Goal: Information Seeking & Learning: Learn about a topic

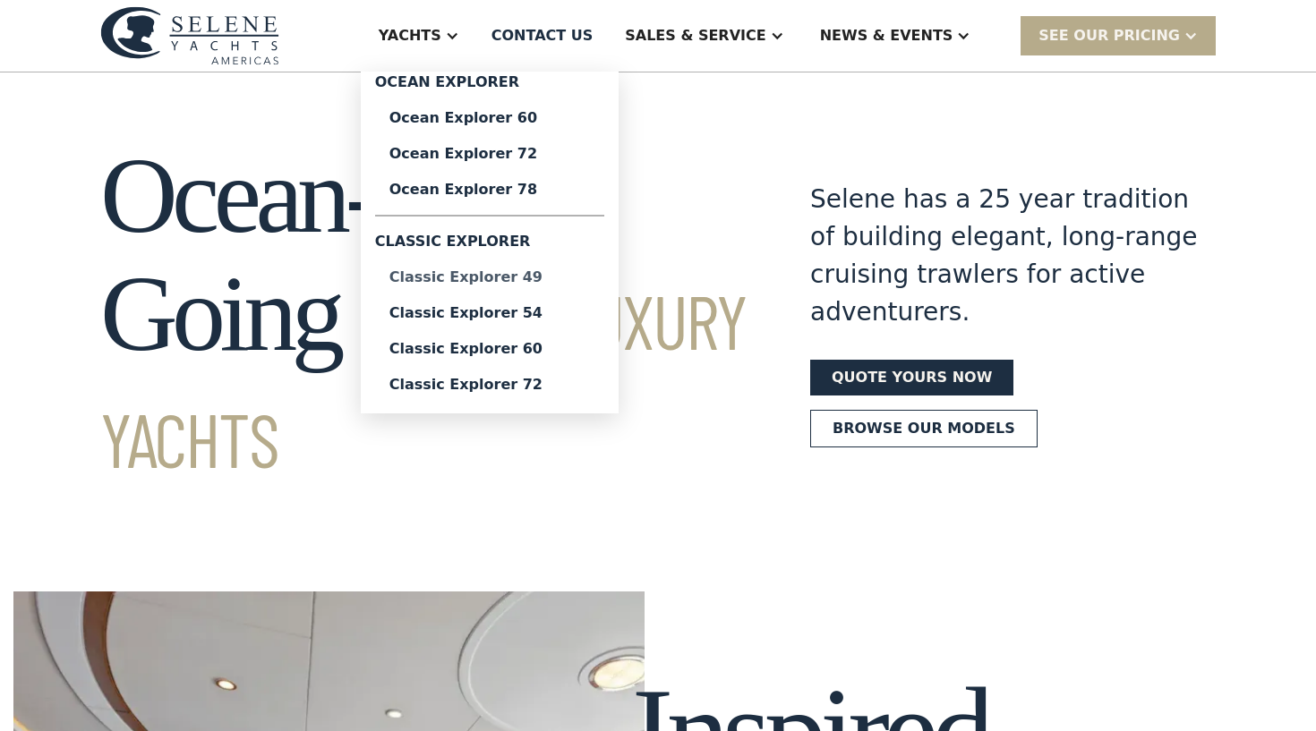
click at [499, 274] on div "Classic Explorer 49" at bounding box center [489, 277] width 201 height 14
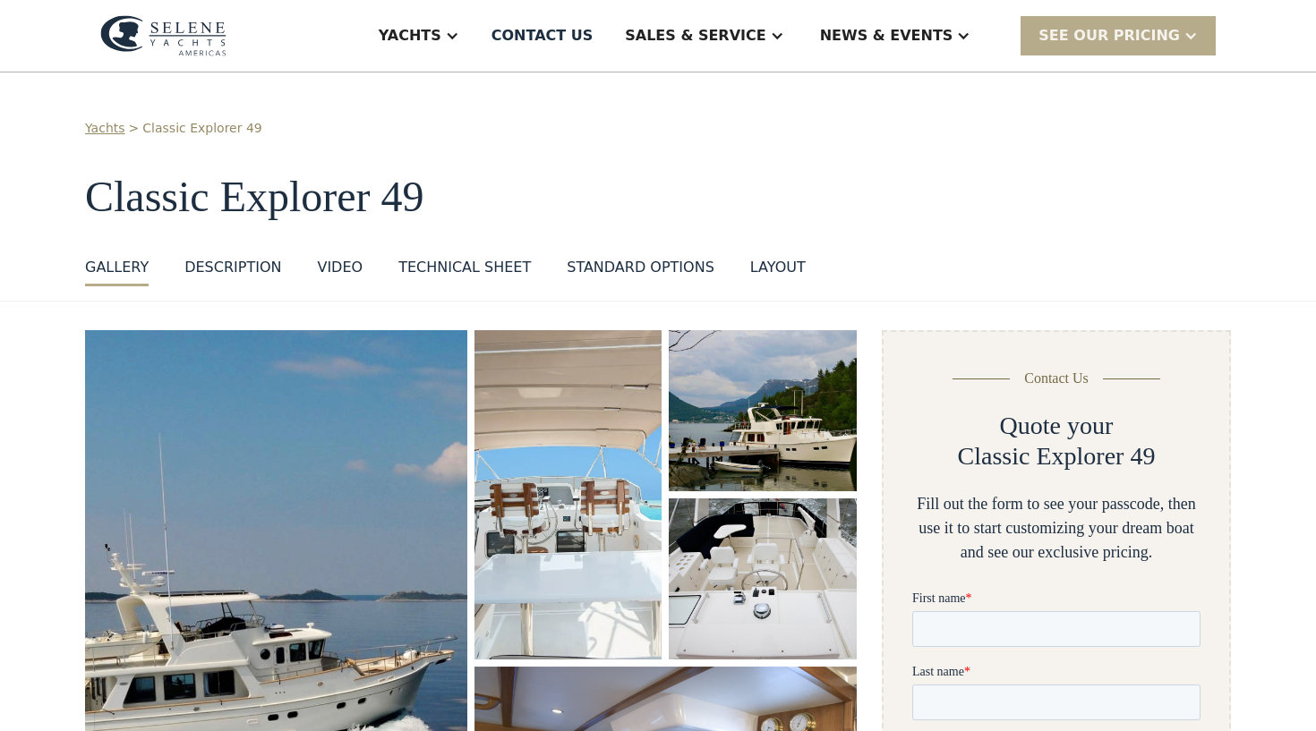
click at [240, 262] on div "DESCRIPTION" at bounding box center [232, 267] width 97 height 21
click at [786, 265] on div "layout" at bounding box center [777, 267] width 55 height 21
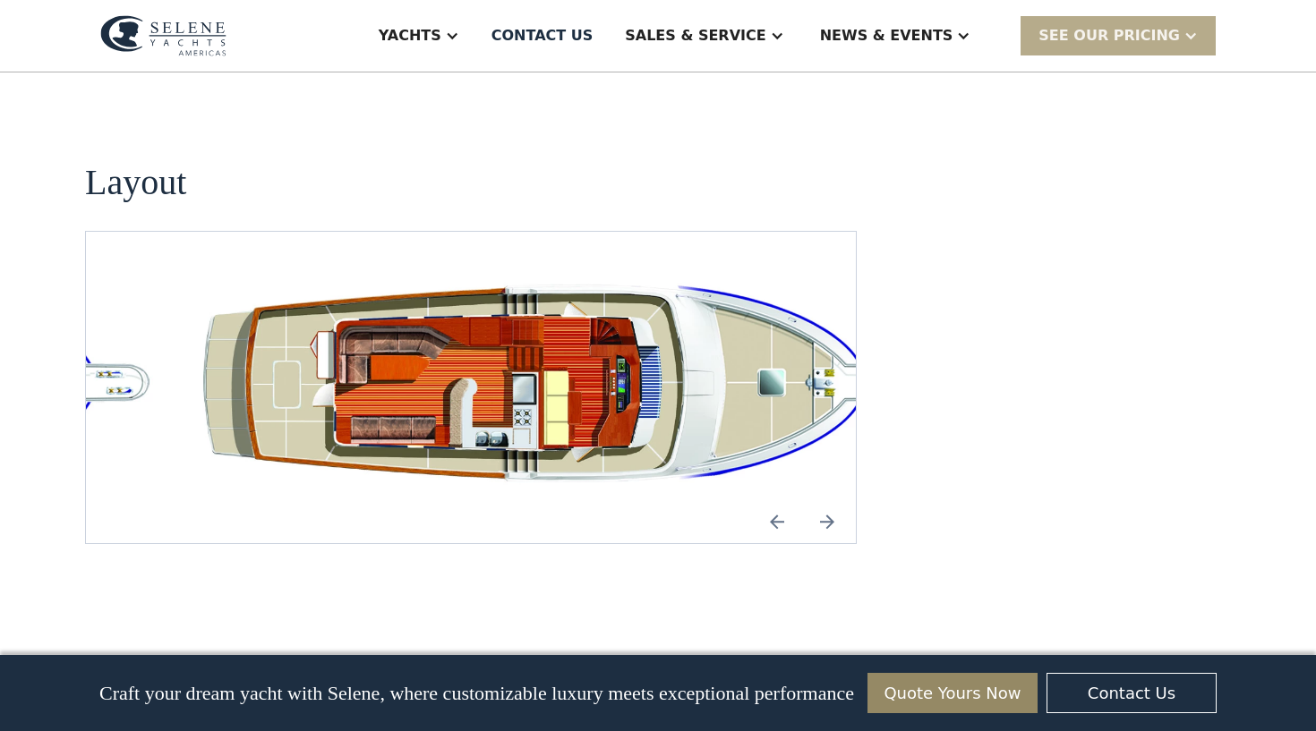
scroll to position [3359, 0]
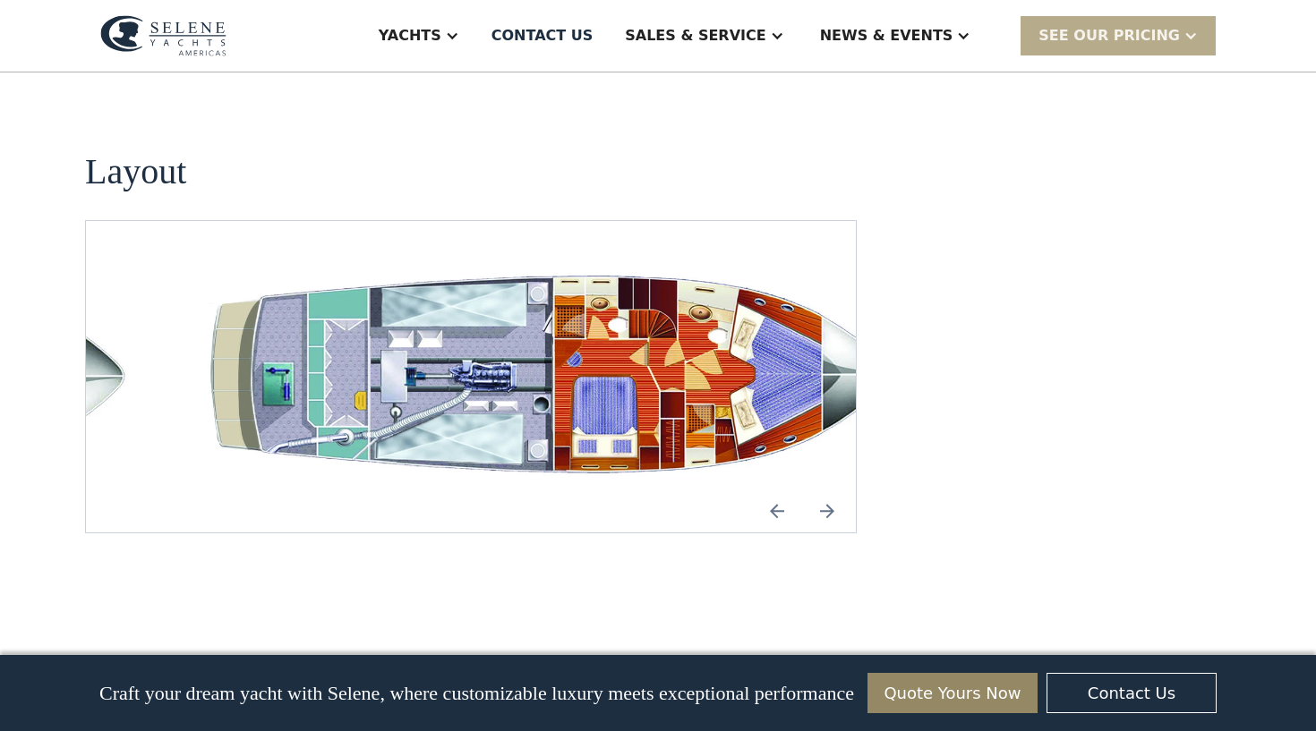
click at [371, 278] on img "open lightbox" at bounding box center [556, 377] width 741 height 226
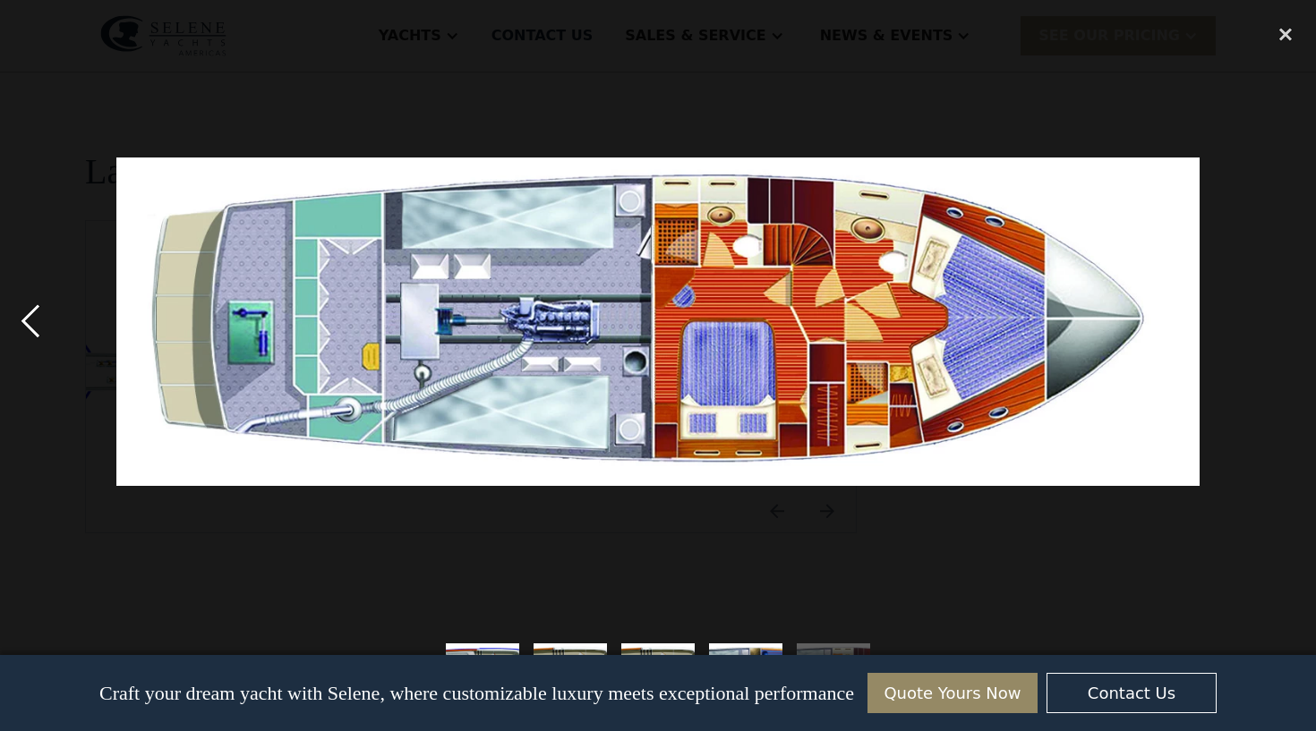
click at [31, 321] on div "previous image" at bounding box center [30, 321] width 61 height 614
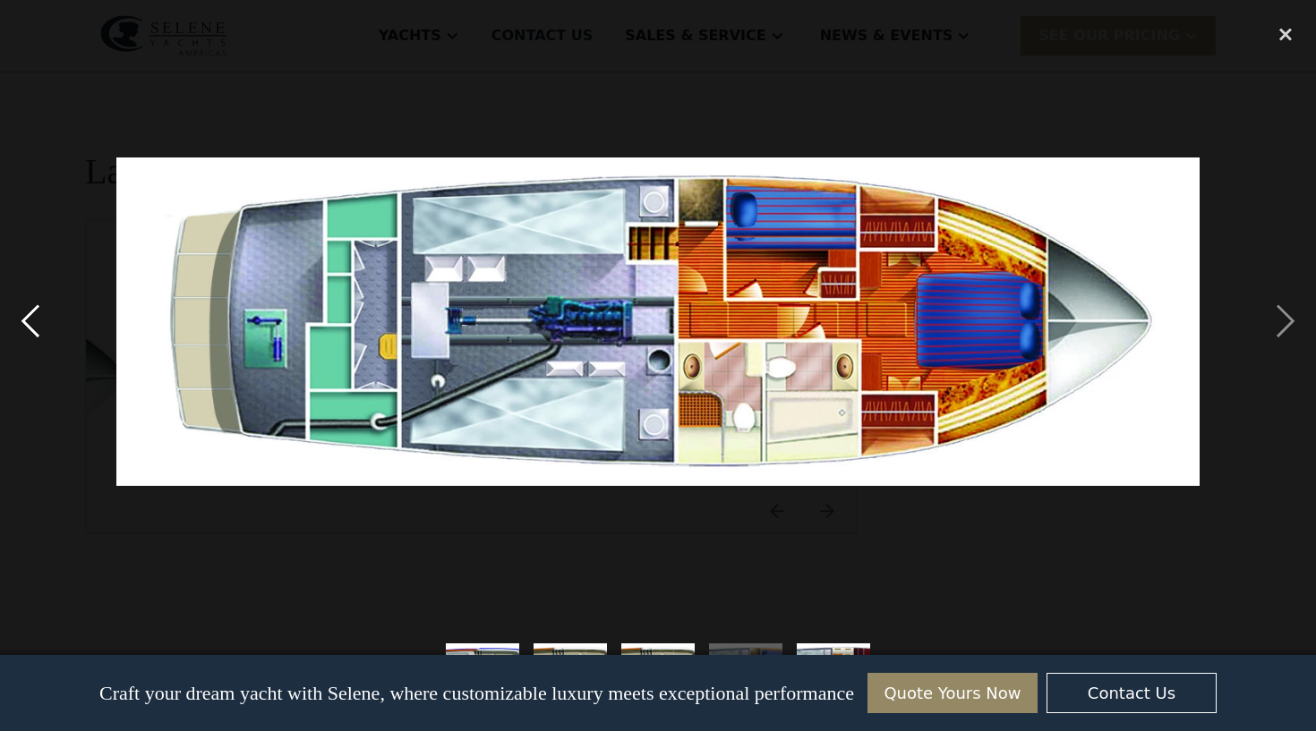
click at [31, 321] on div "previous image" at bounding box center [30, 321] width 61 height 614
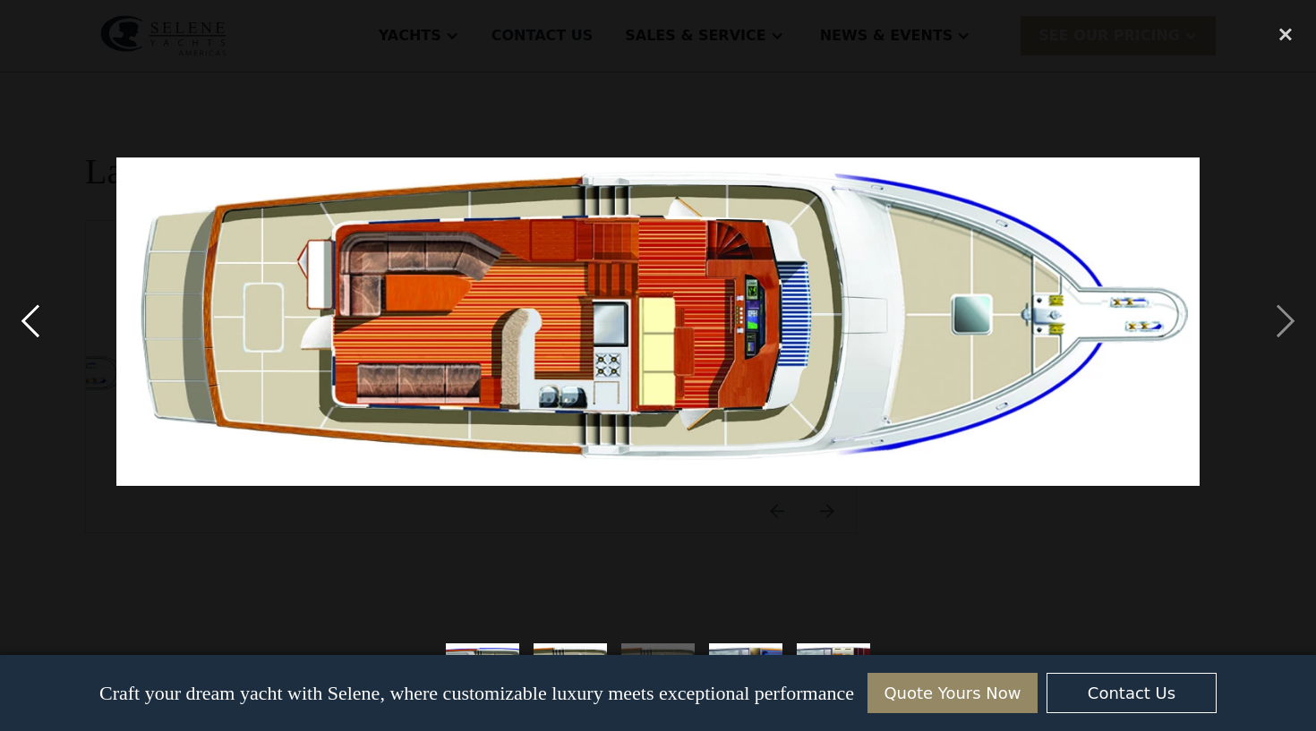
click at [33, 327] on div "previous image" at bounding box center [30, 321] width 61 height 614
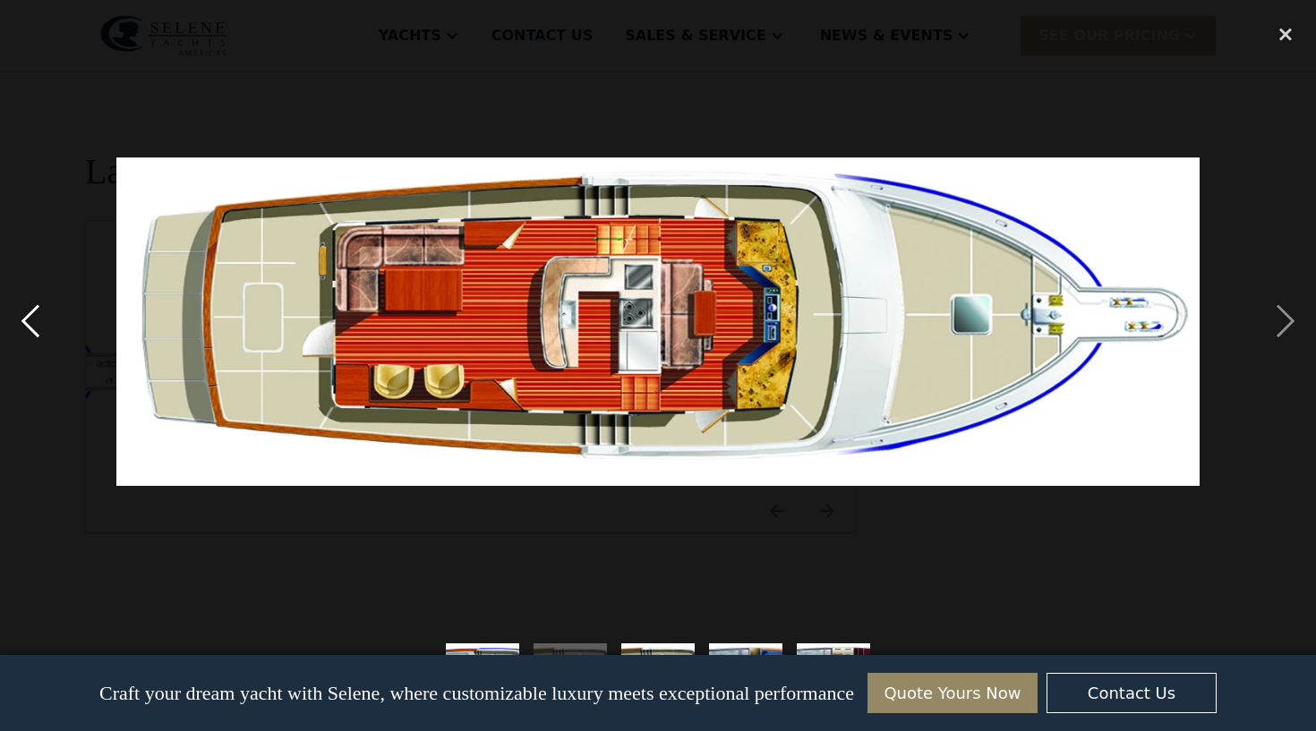
click at [33, 327] on div "previous image" at bounding box center [30, 321] width 61 height 614
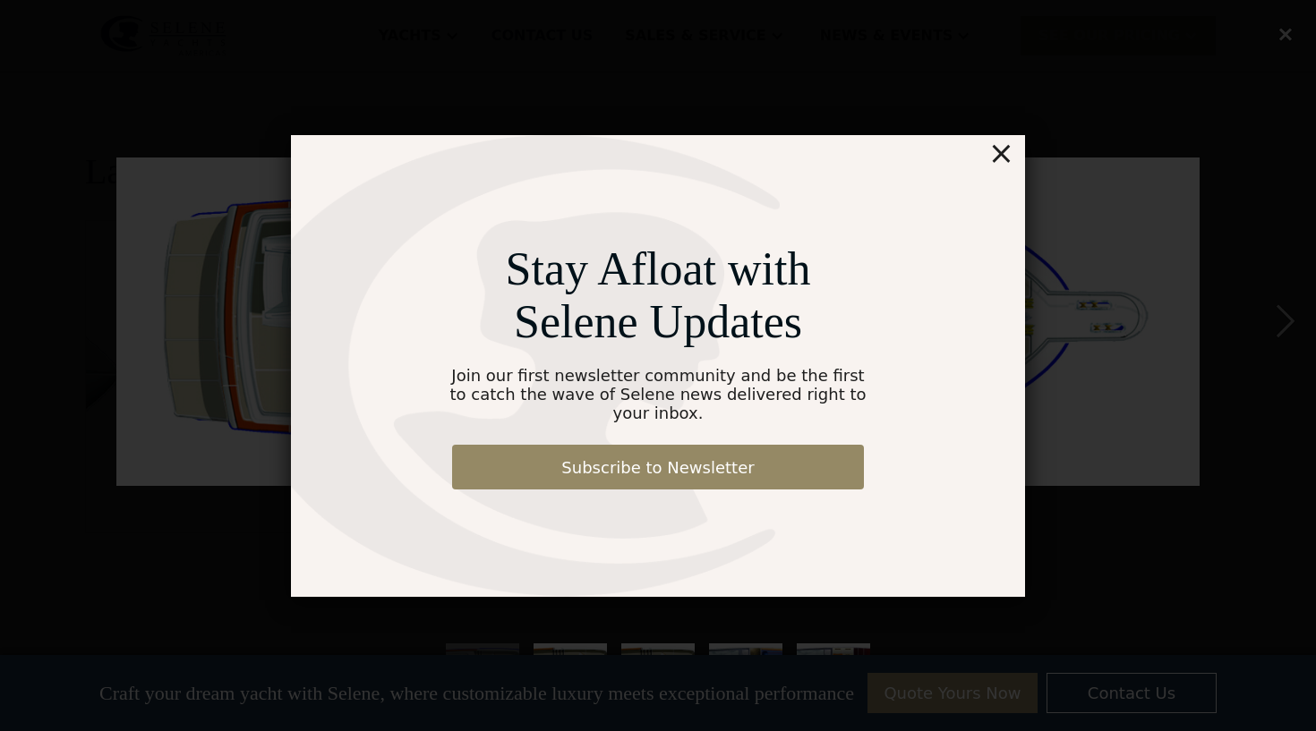
click at [1011, 167] on div "×" at bounding box center [1001, 153] width 26 height 36
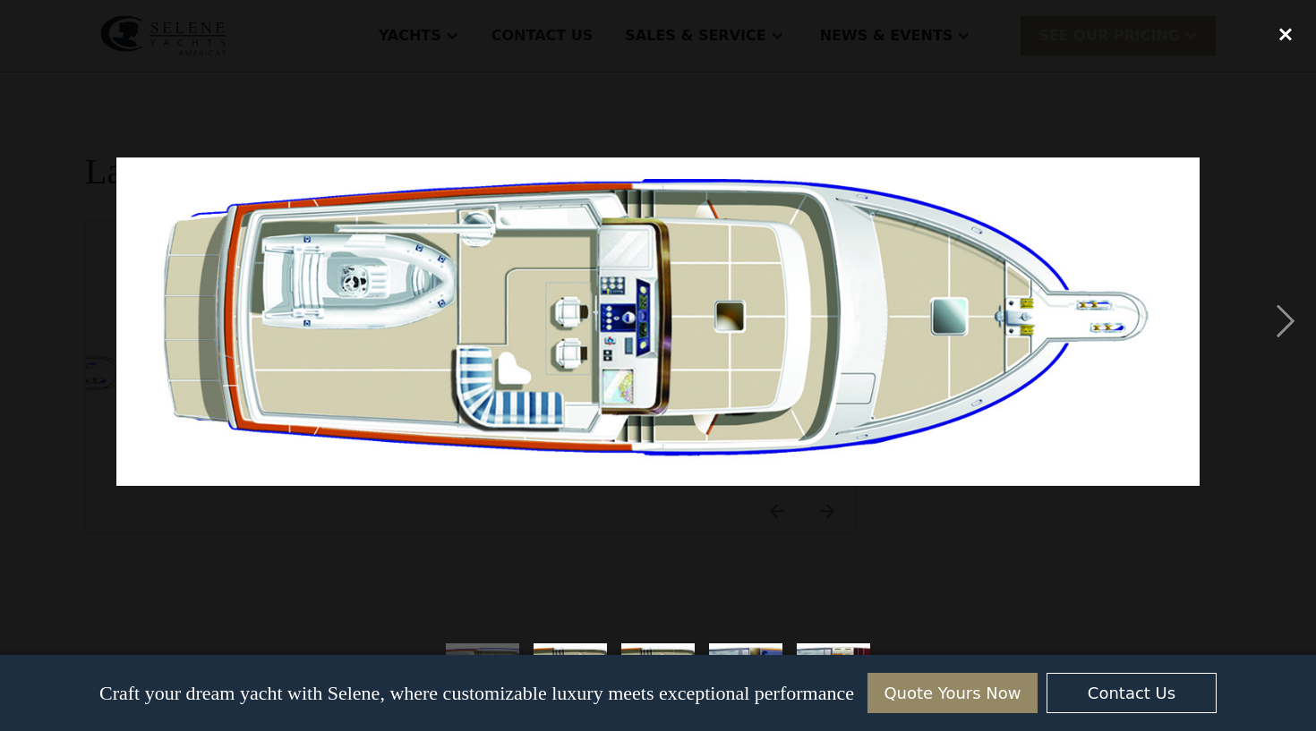
click at [1287, 39] on div "close lightbox" at bounding box center [1285, 33] width 61 height 39
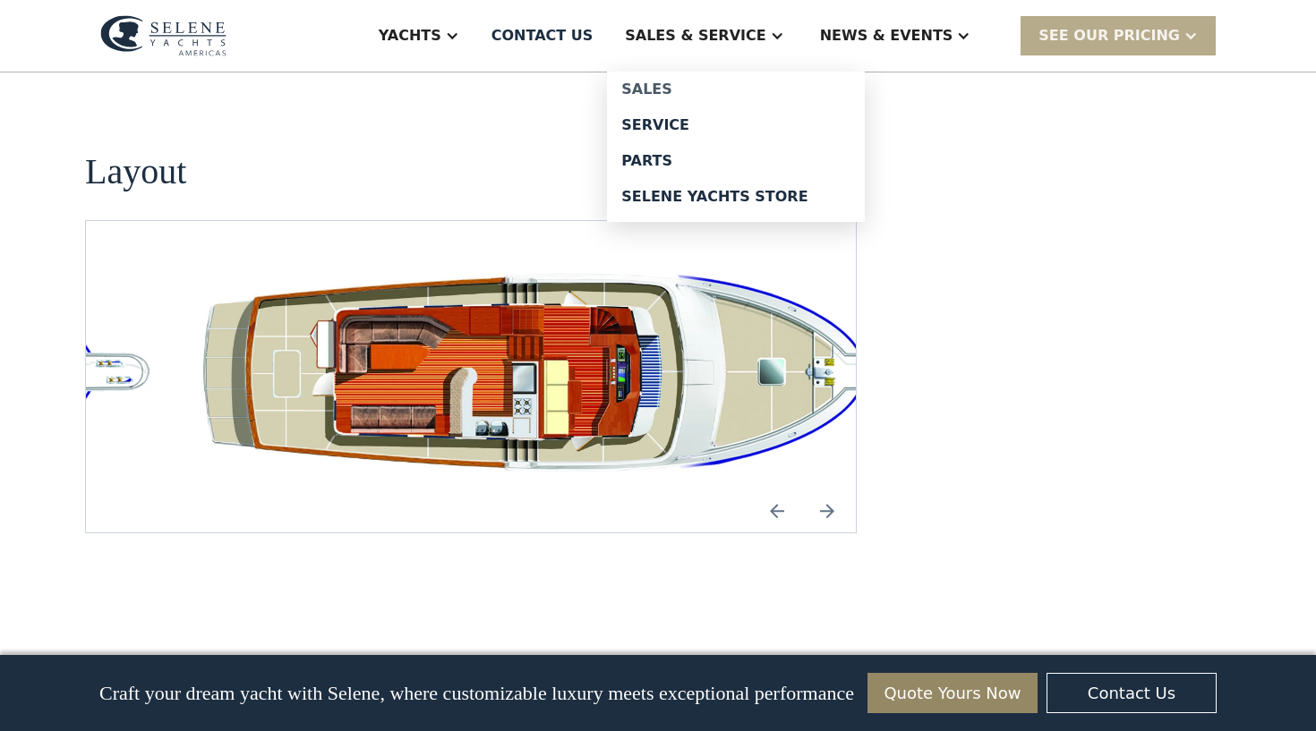
click at [695, 90] on div "Sales" at bounding box center [735, 89] width 229 height 14
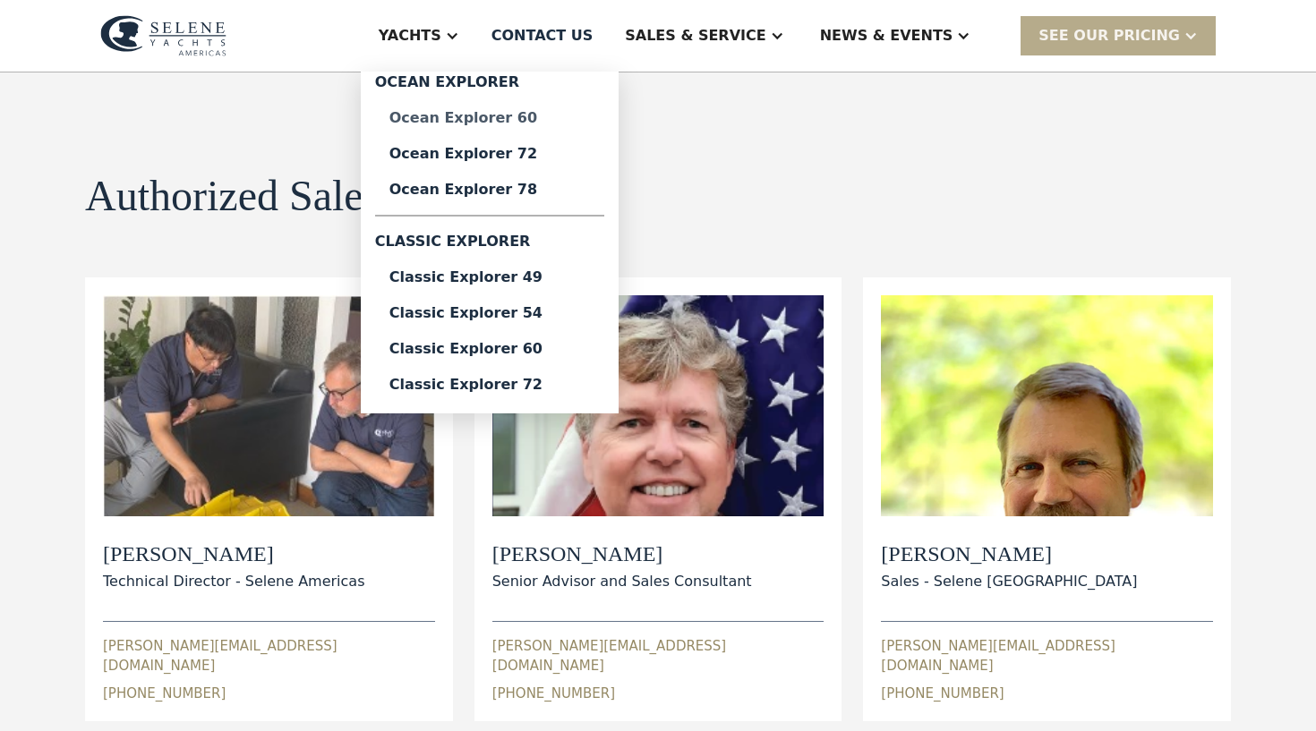
click at [519, 115] on div "Ocean Explorer 60" at bounding box center [489, 118] width 201 height 14
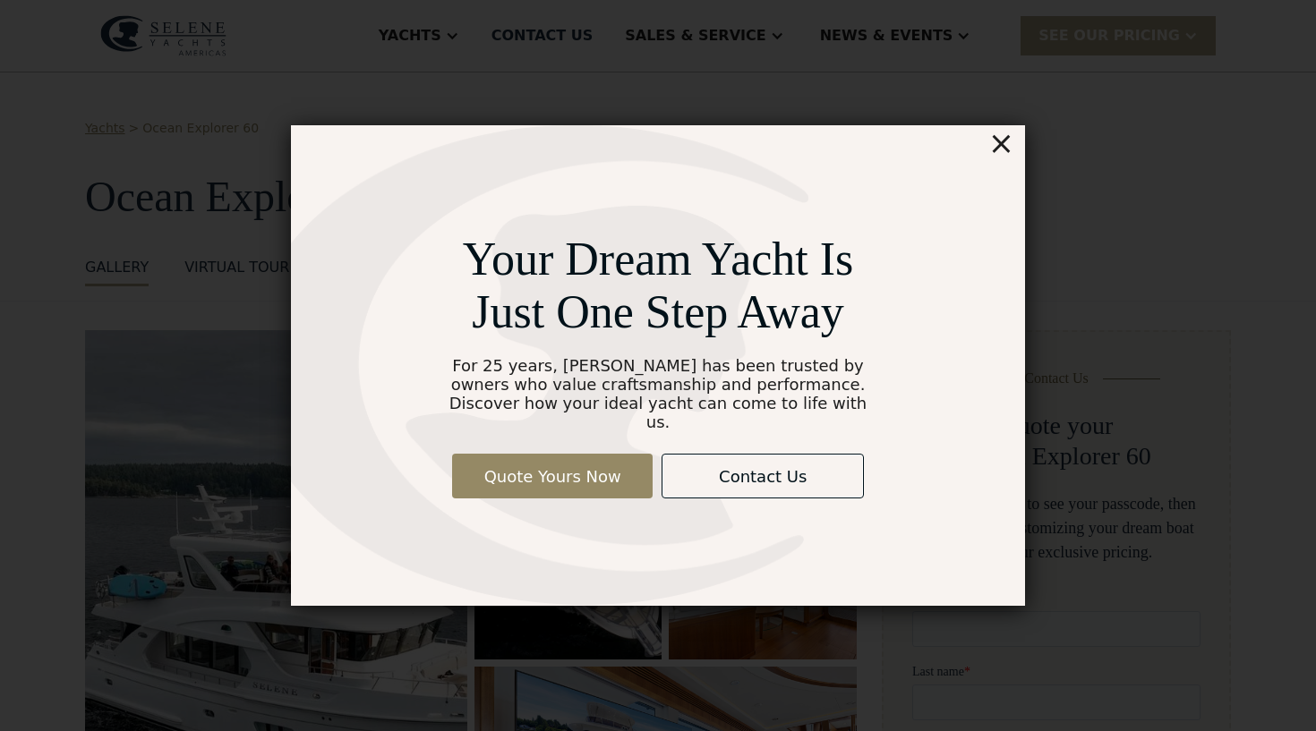
click at [1006, 155] on div "×" at bounding box center [1001, 143] width 26 height 36
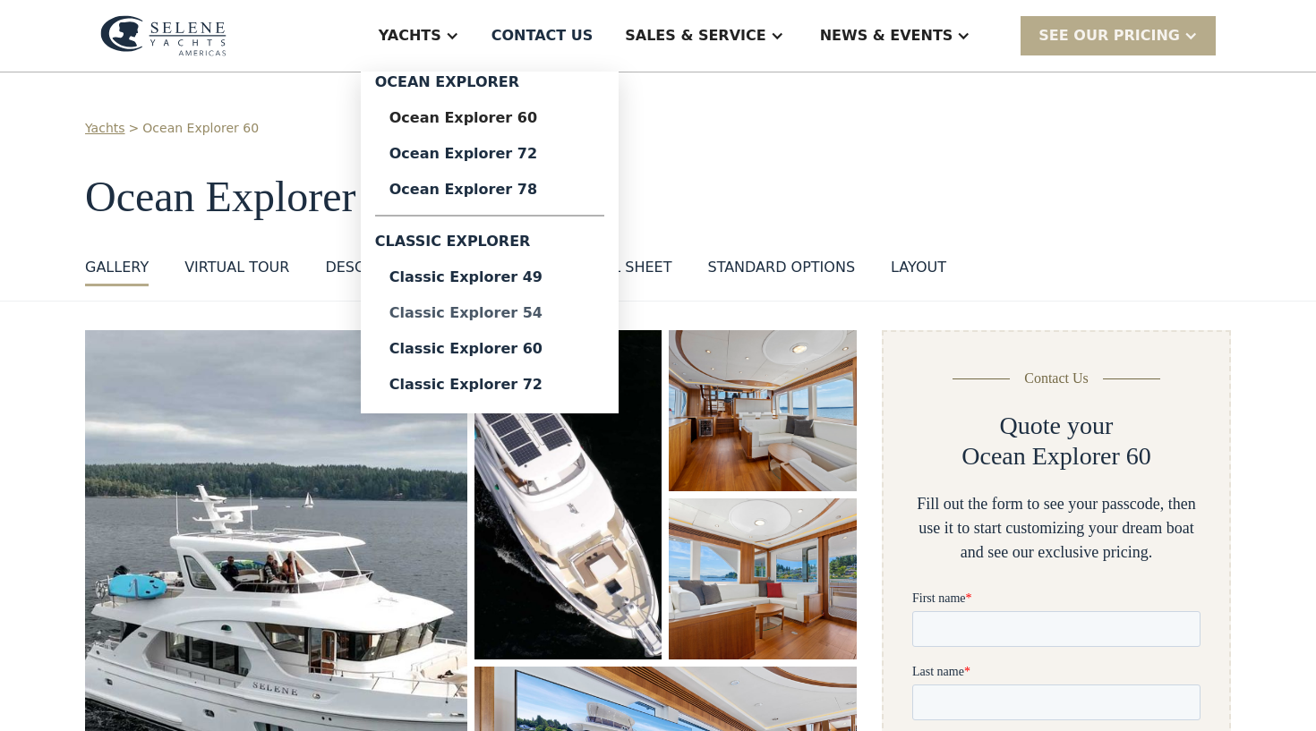
click at [553, 311] on div "Classic Explorer 54" at bounding box center [489, 313] width 201 height 14
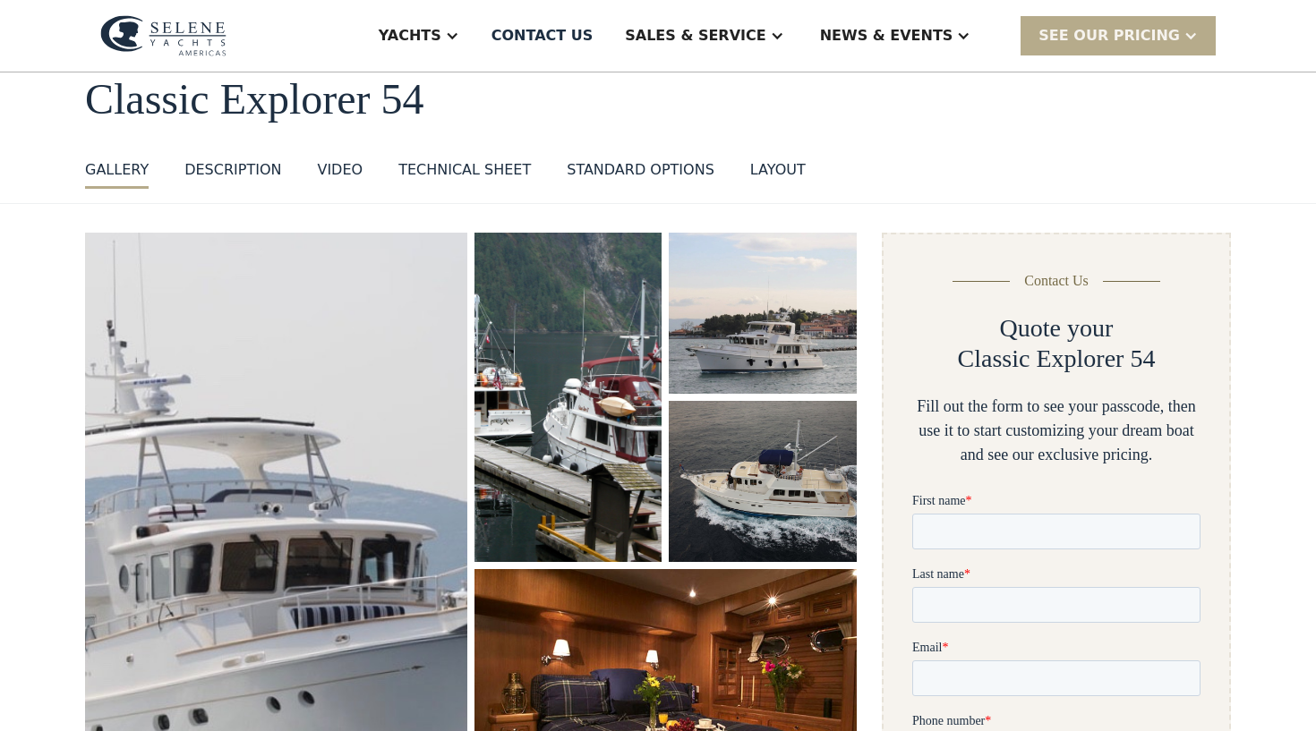
scroll to position [112, 0]
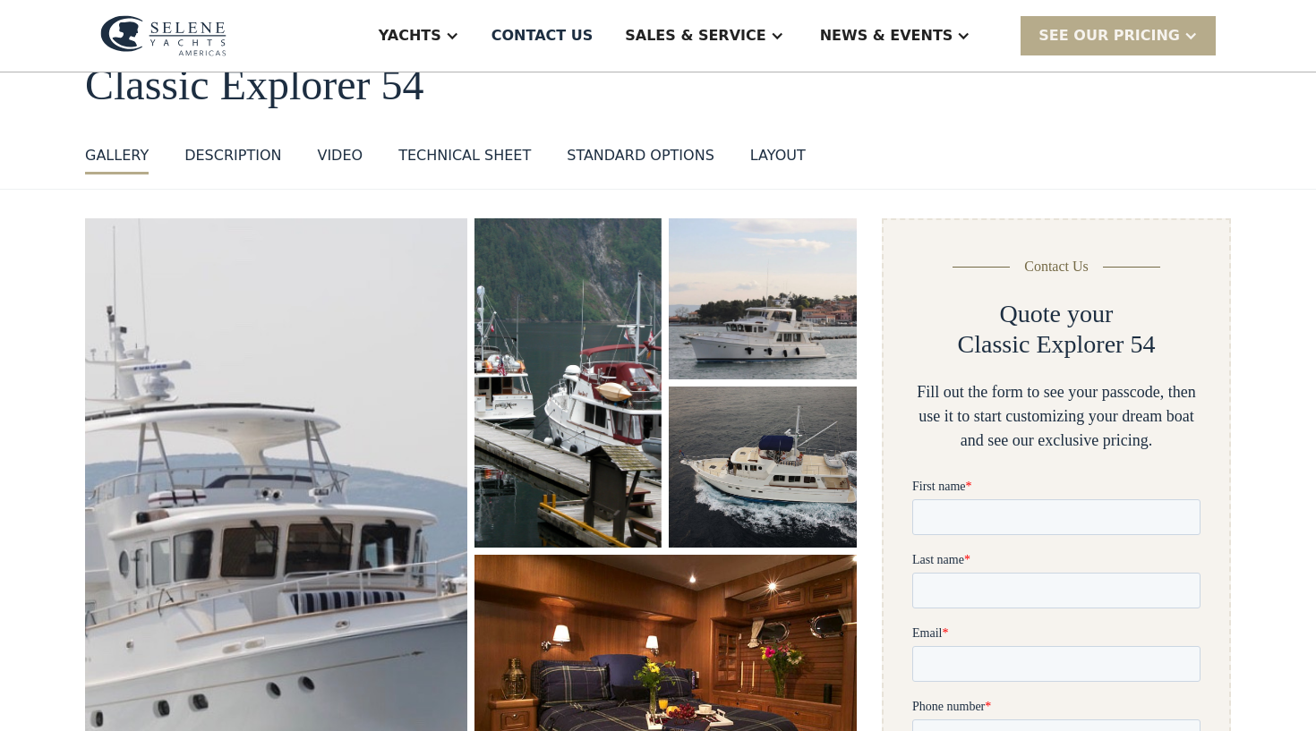
click at [765, 319] on img "open lightbox" at bounding box center [762, 299] width 199 height 171
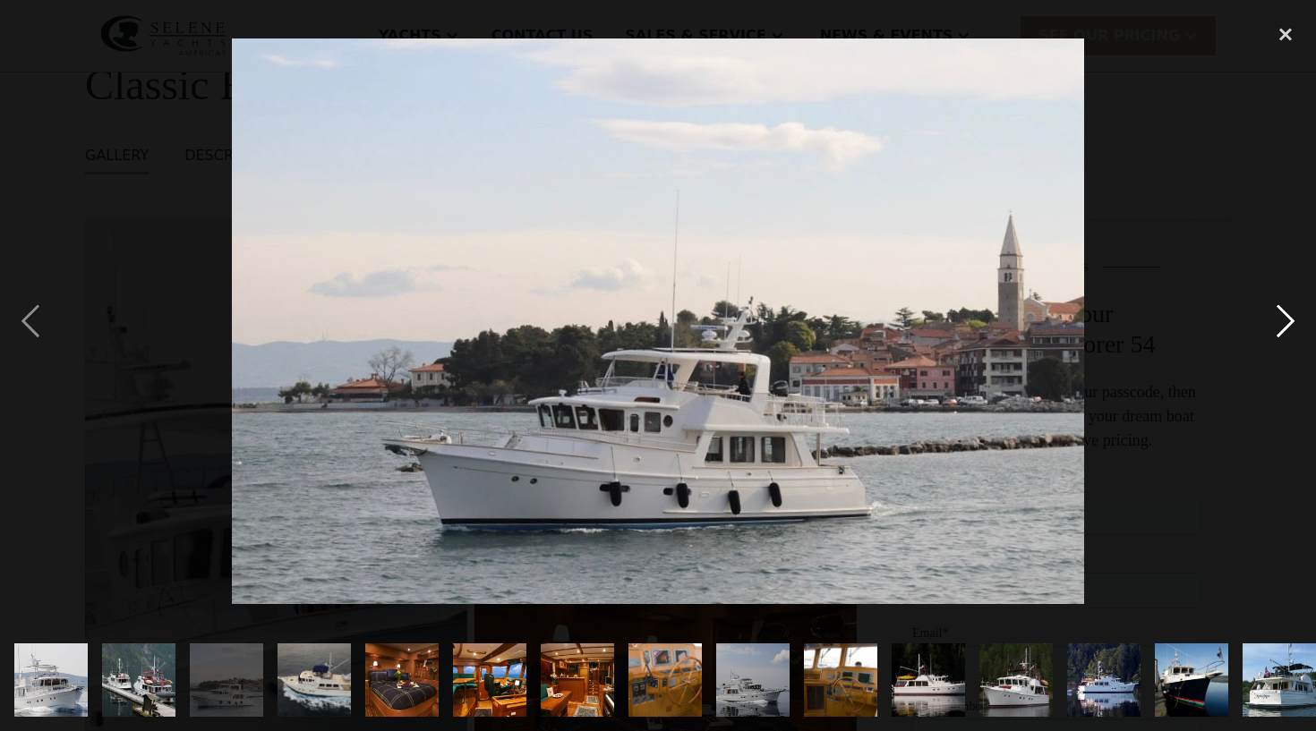
scroll to position [0, 0]
click at [1276, 329] on div "next image" at bounding box center [1285, 321] width 61 height 614
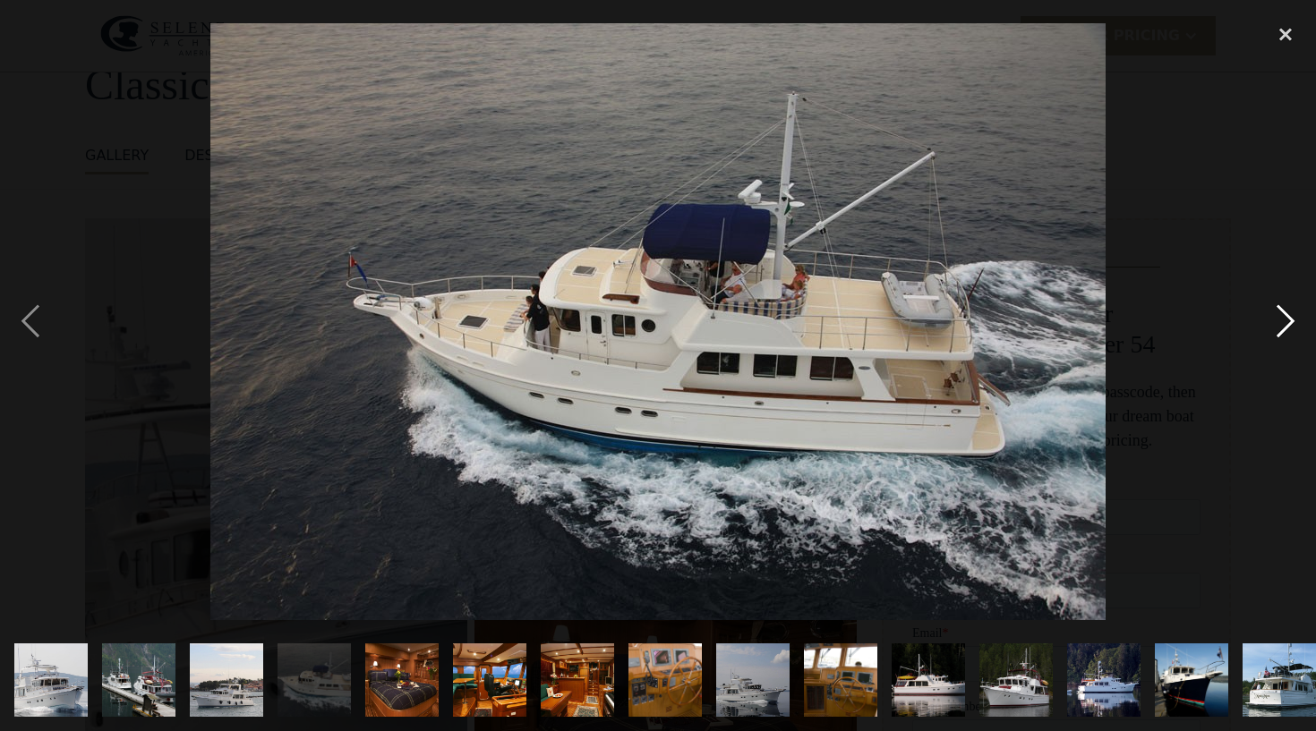
click at [1277, 332] on div "next image" at bounding box center [1285, 321] width 61 height 614
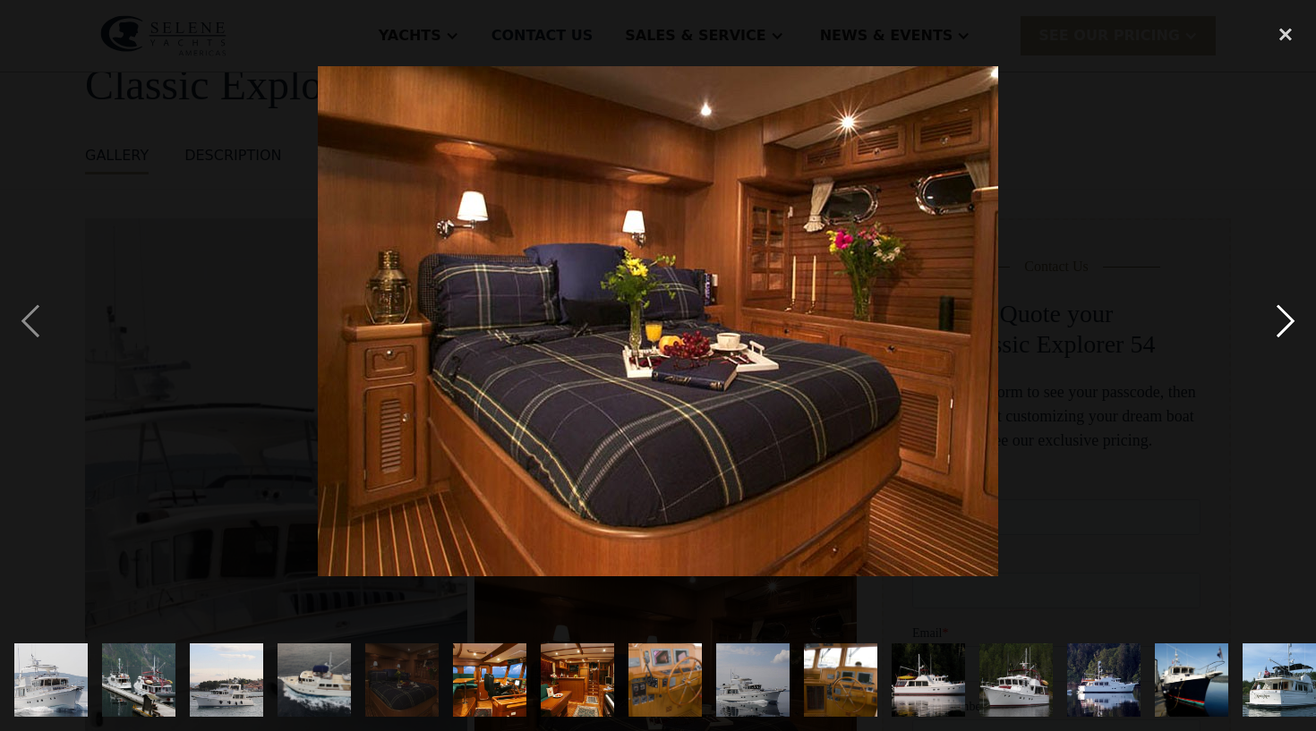
click at [1284, 325] on div "next image" at bounding box center [1285, 321] width 61 height 614
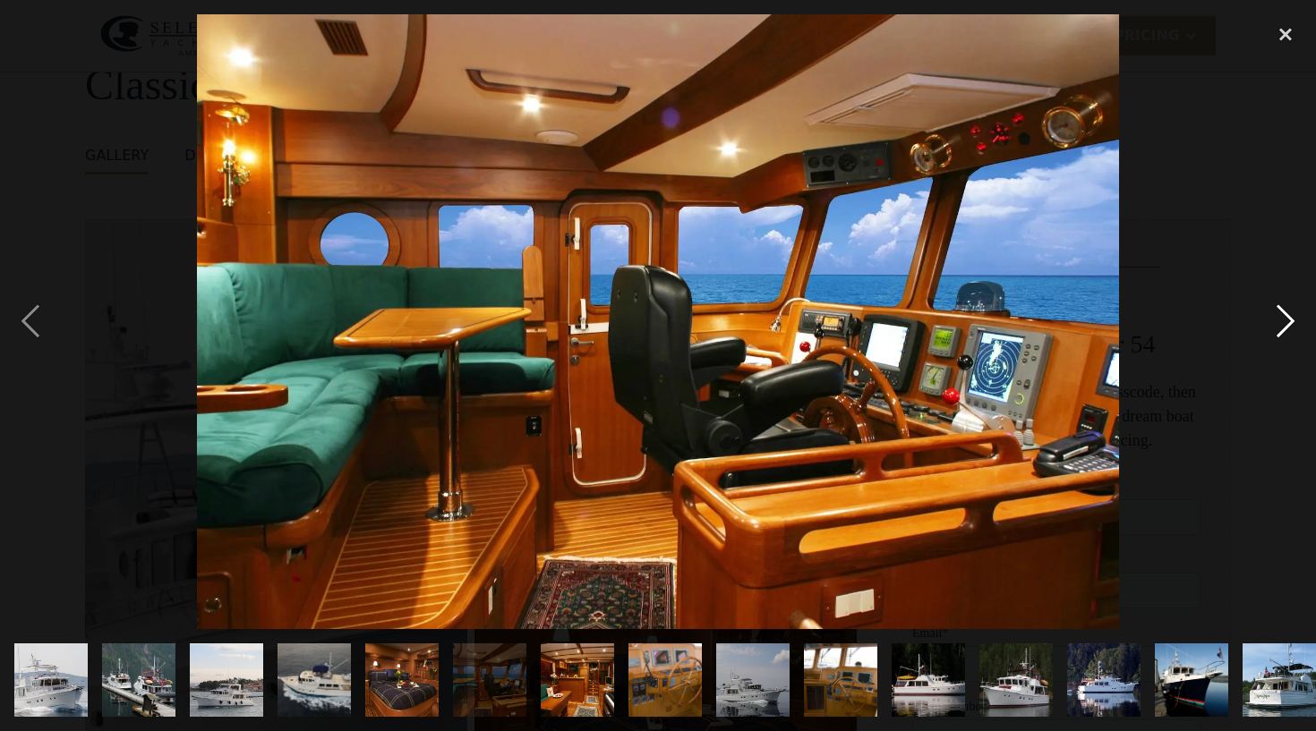
click at [1284, 325] on div "next image" at bounding box center [1285, 321] width 61 height 614
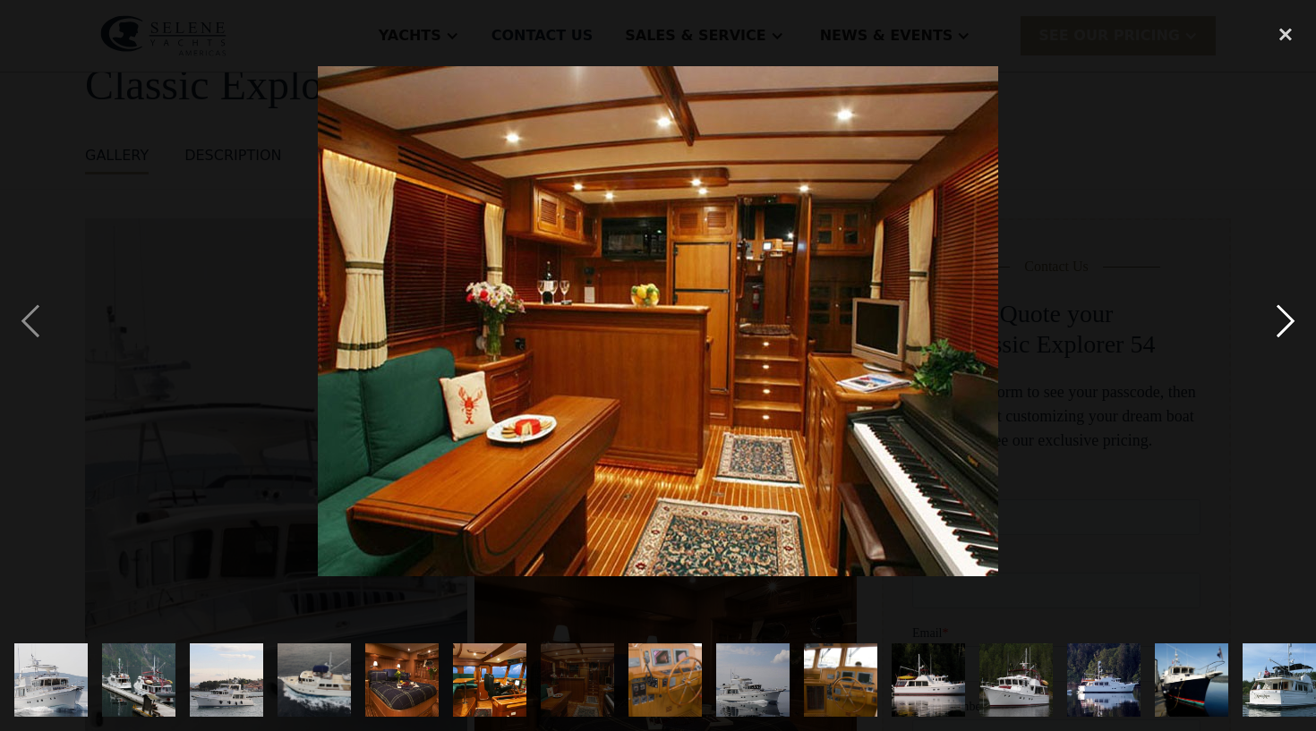
click at [1284, 325] on div "next image" at bounding box center [1285, 321] width 61 height 614
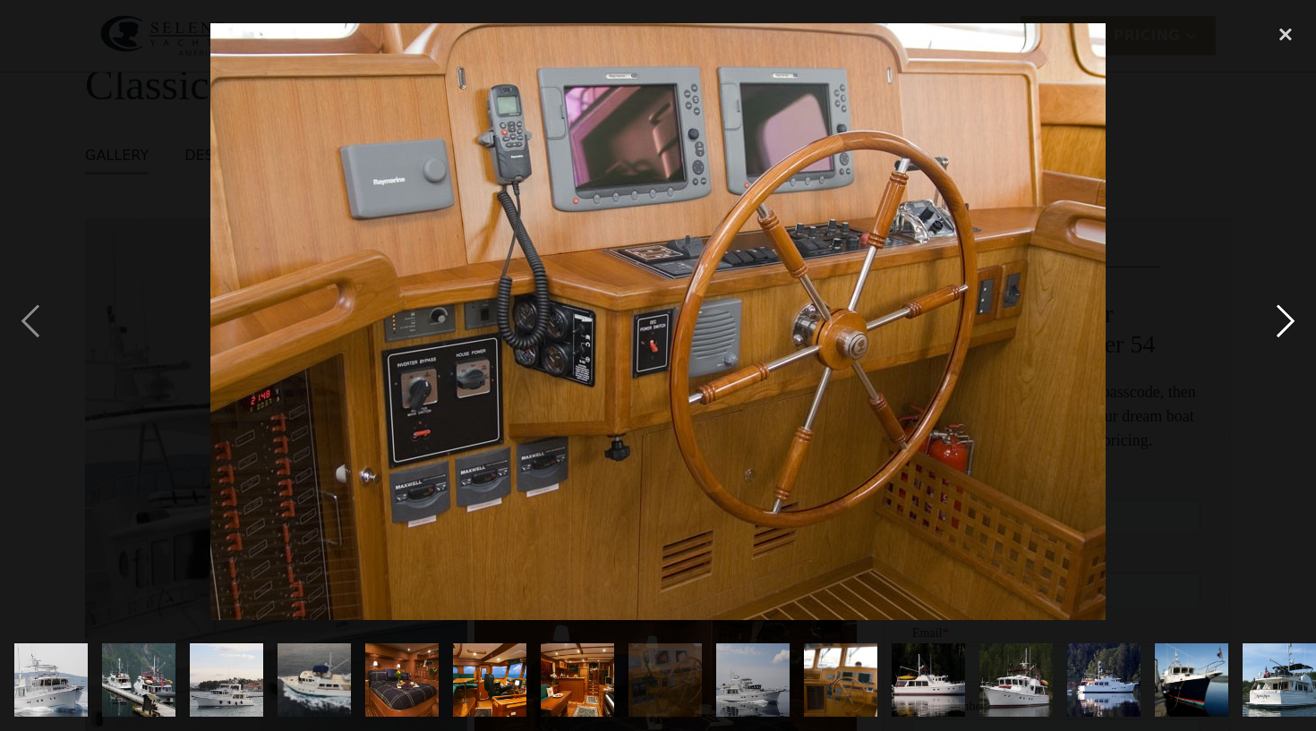
click at [1281, 329] on div "next image" at bounding box center [1285, 321] width 61 height 614
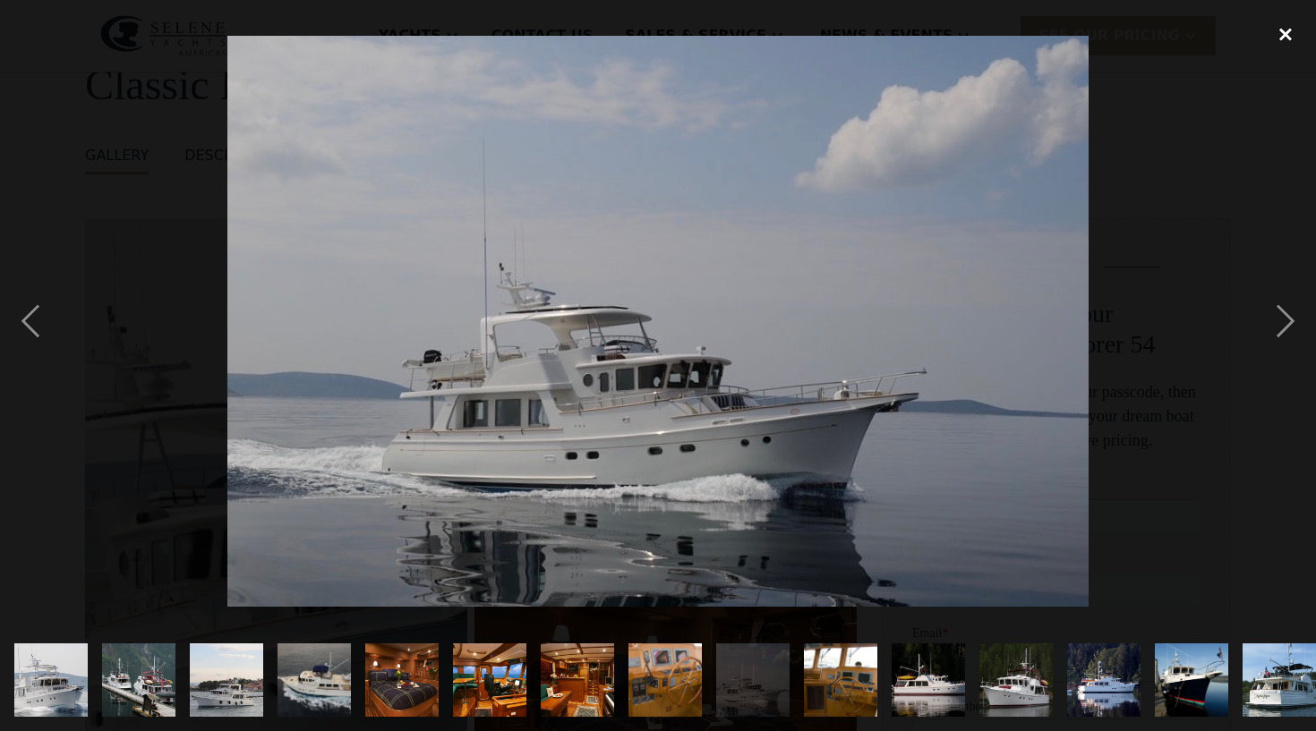
click at [1286, 40] on div "close lightbox" at bounding box center [1285, 33] width 61 height 39
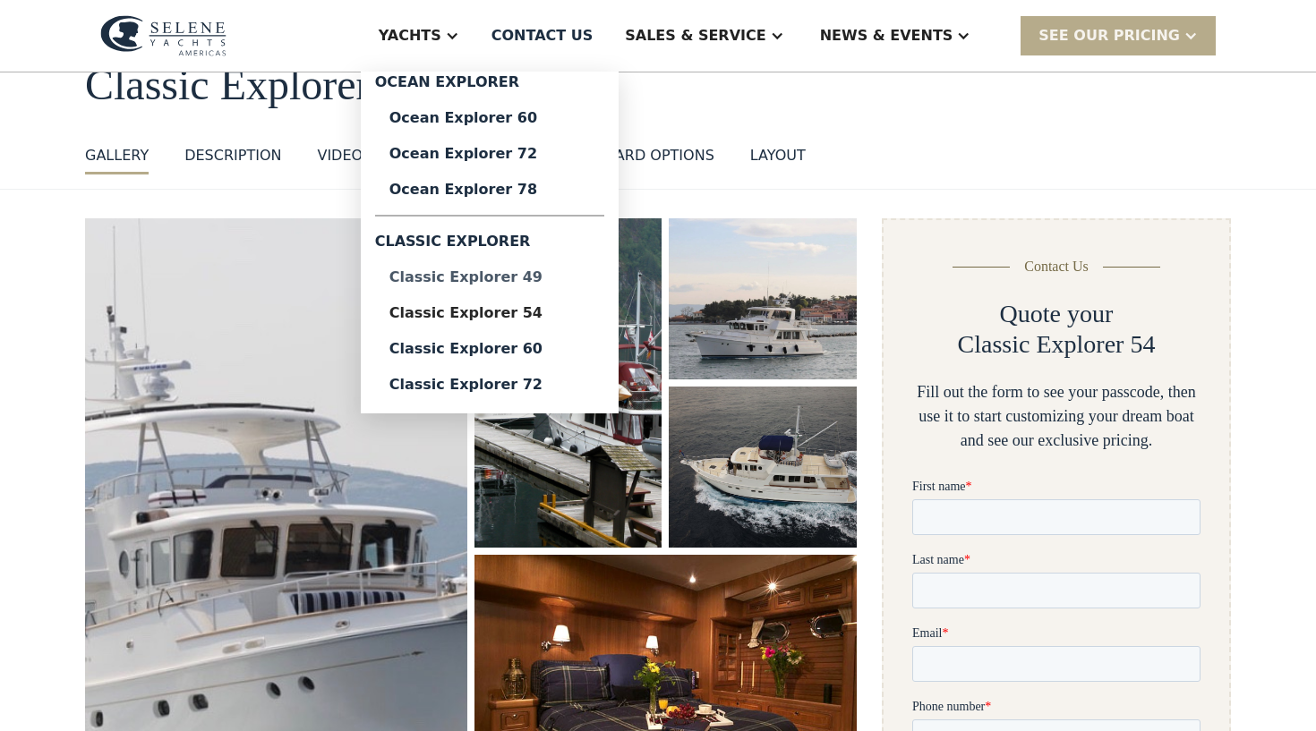
click at [530, 277] on div "Classic Explorer 49" at bounding box center [489, 277] width 201 height 14
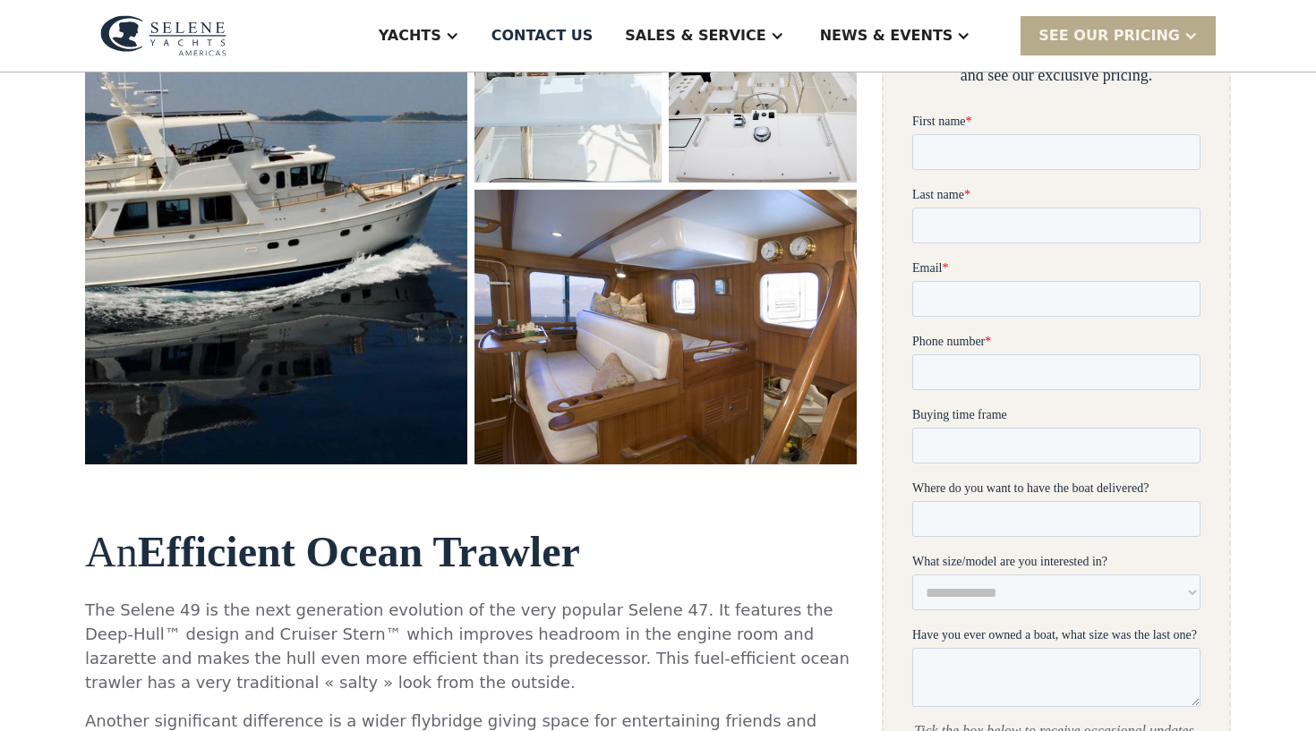
click at [329, 303] on img "open lightbox" at bounding box center [275, 159] width 405 height 648
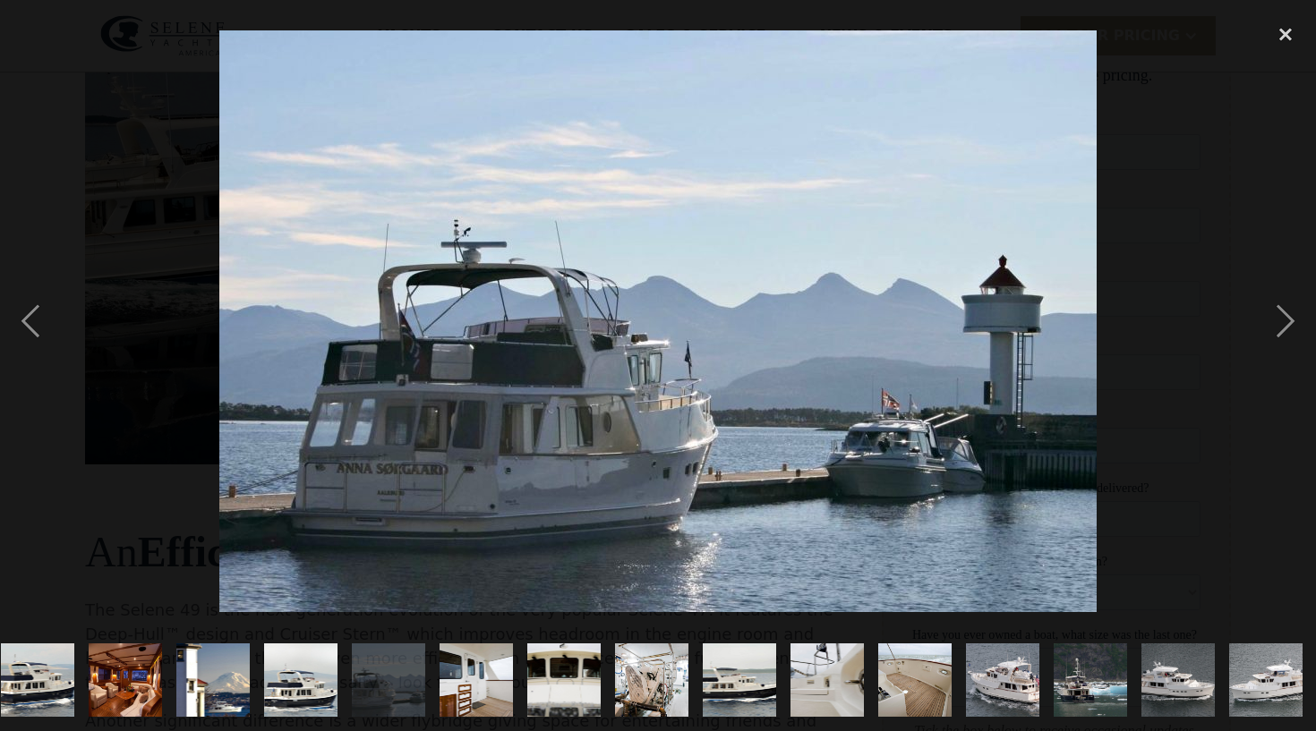
scroll to position [0, 892]
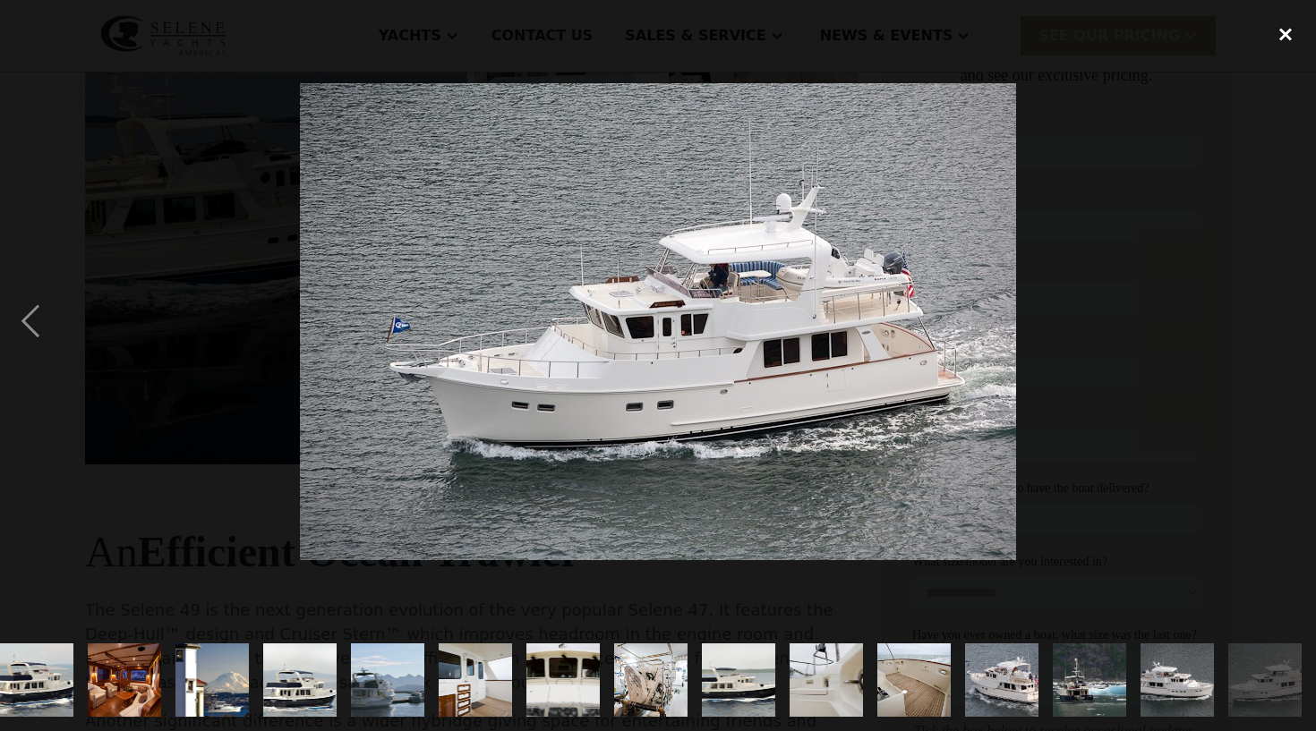
click at [1286, 32] on div "close lightbox" at bounding box center [1285, 33] width 61 height 39
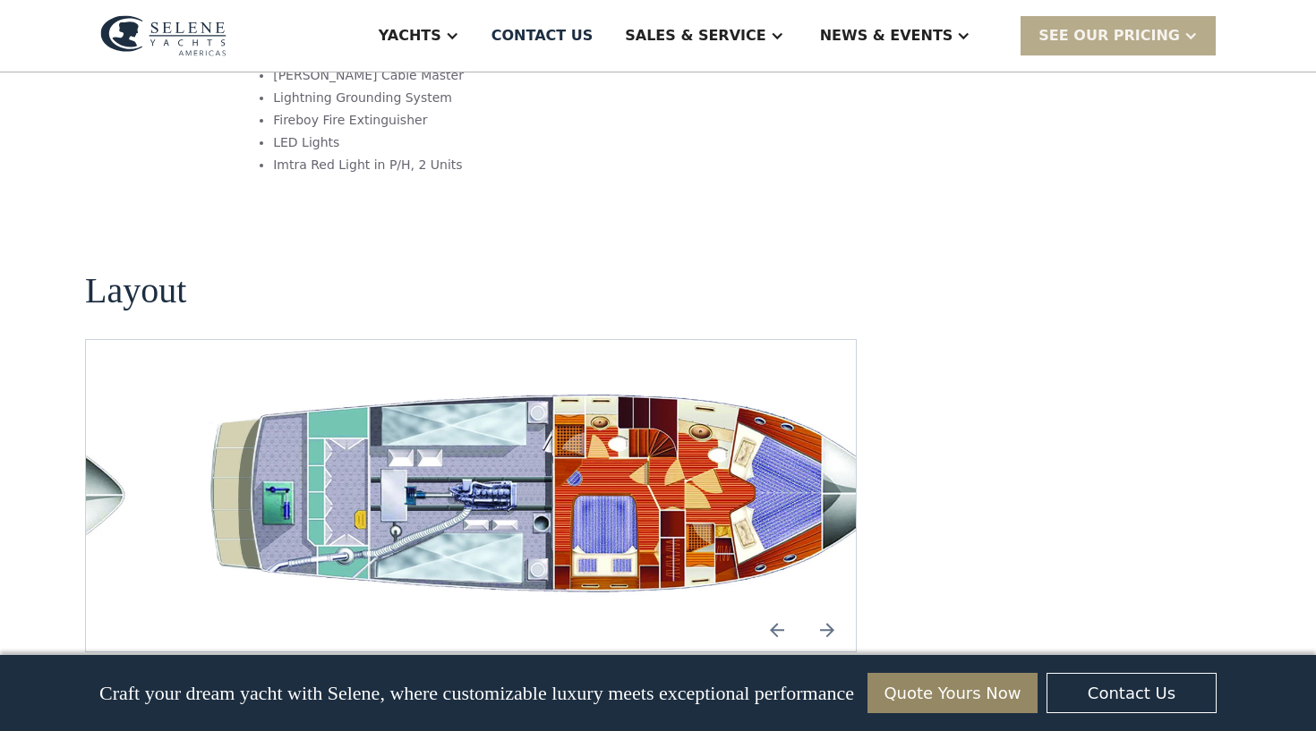
scroll to position [3204, 0]
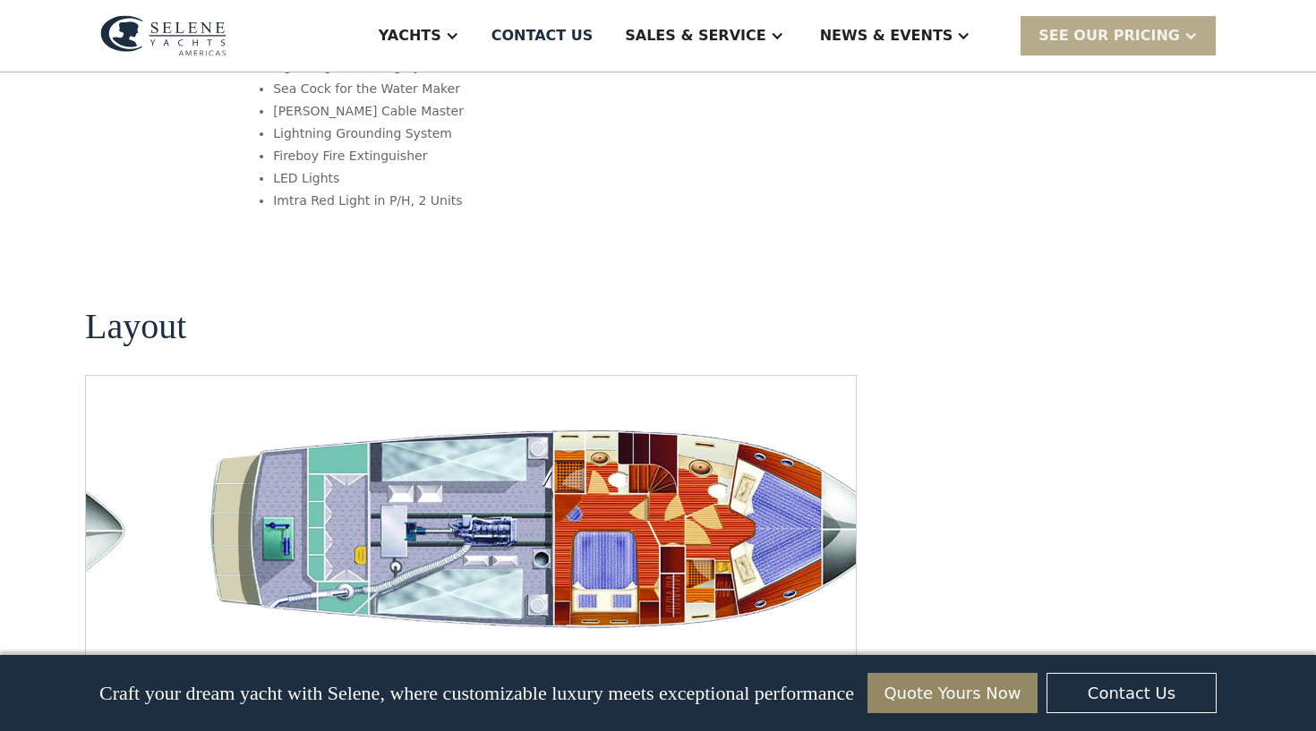
click at [608, 424] on img "open lightbox" at bounding box center [556, 532] width 741 height 226
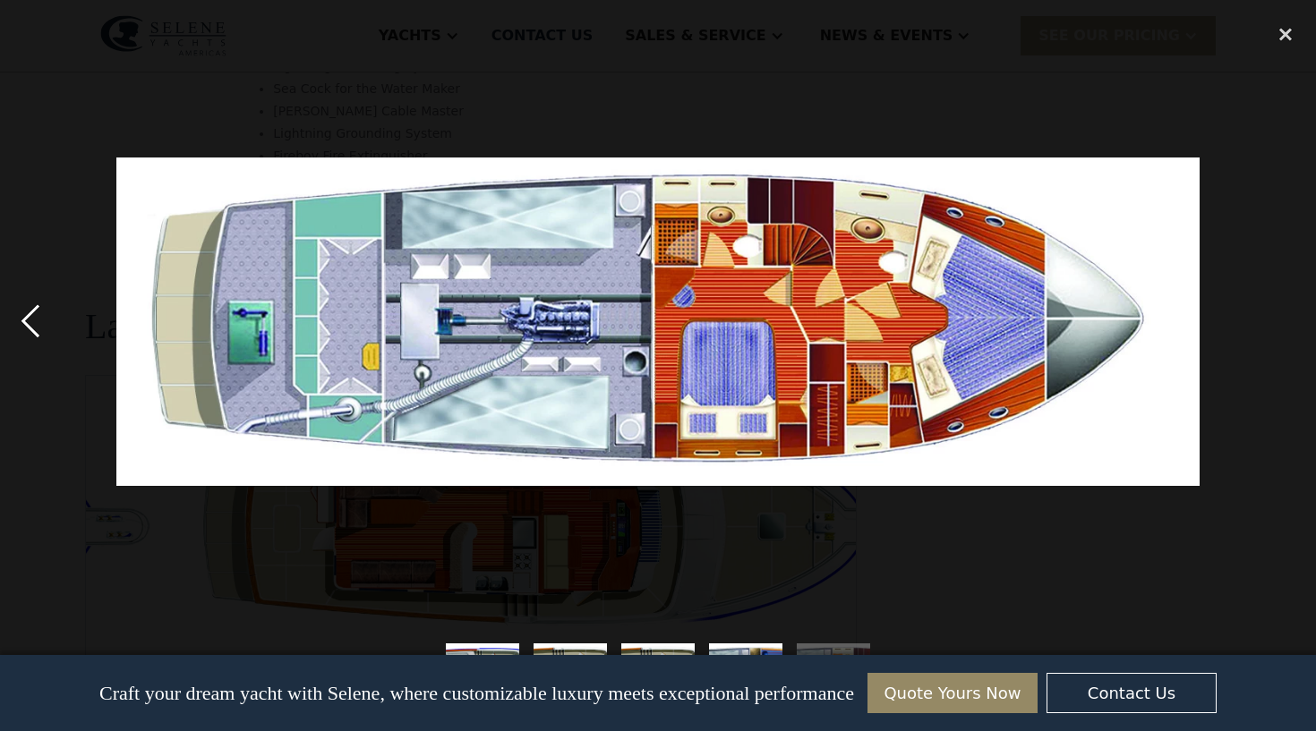
click at [36, 317] on div "previous image" at bounding box center [30, 321] width 61 height 614
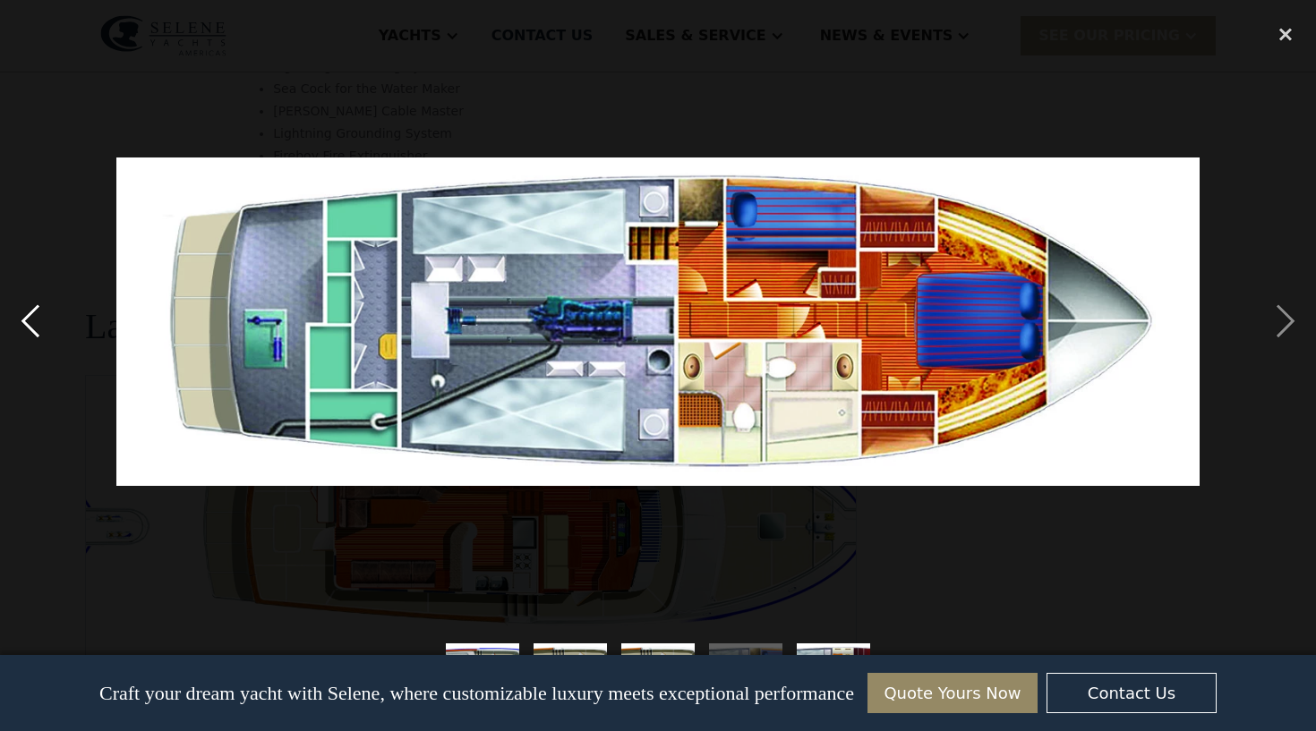
click at [33, 318] on div "previous image" at bounding box center [30, 321] width 61 height 614
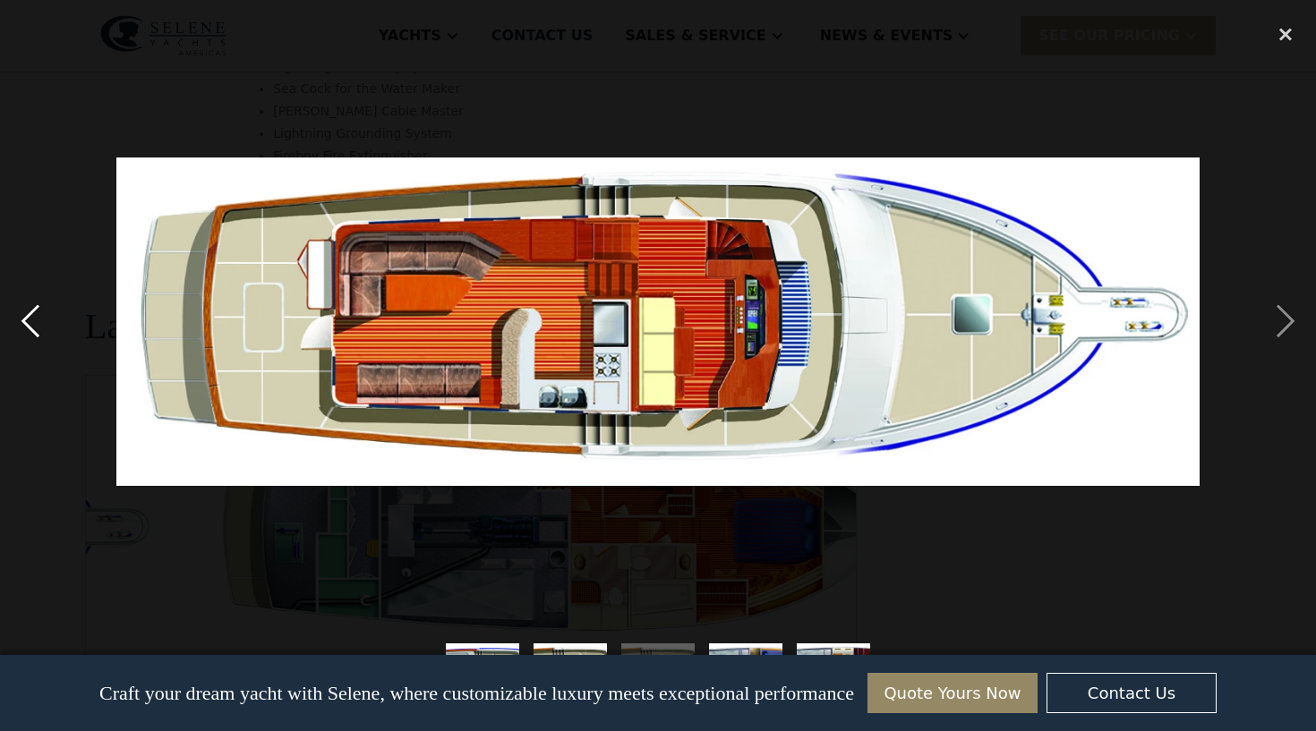
click at [33, 318] on div "previous image" at bounding box center [30, 321] width 61 height 614
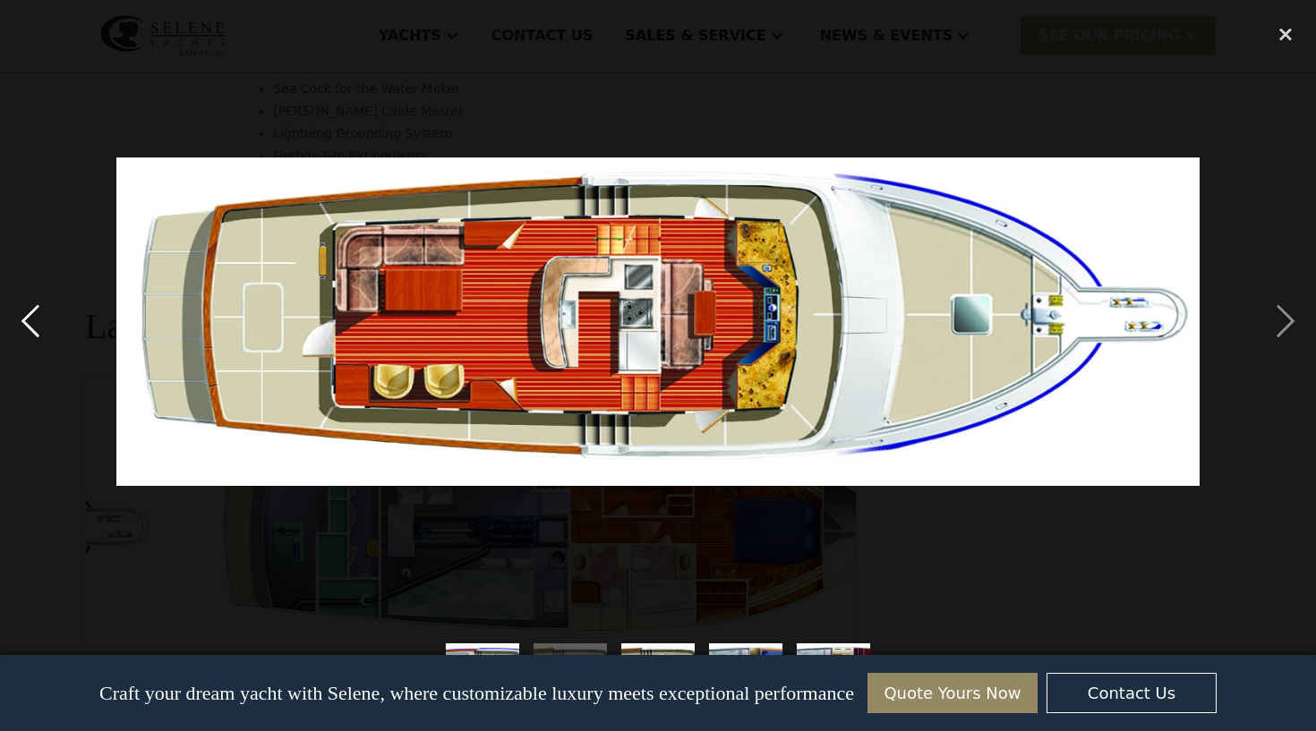
click at [33, 319] on div "previous image" at bounding box center [30, 321] width 61 height 614
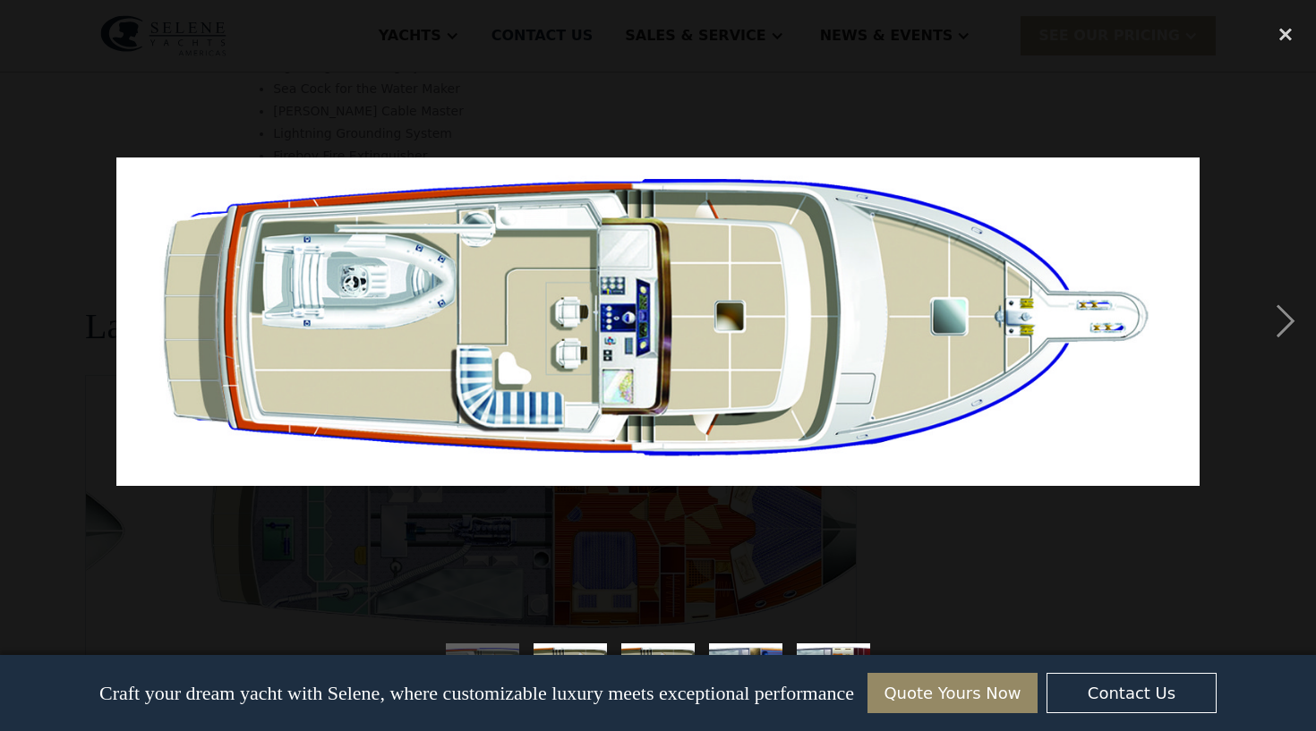
click at [33, 319] on div "previous image" at bounding box center [30, 321] width 61 height 614
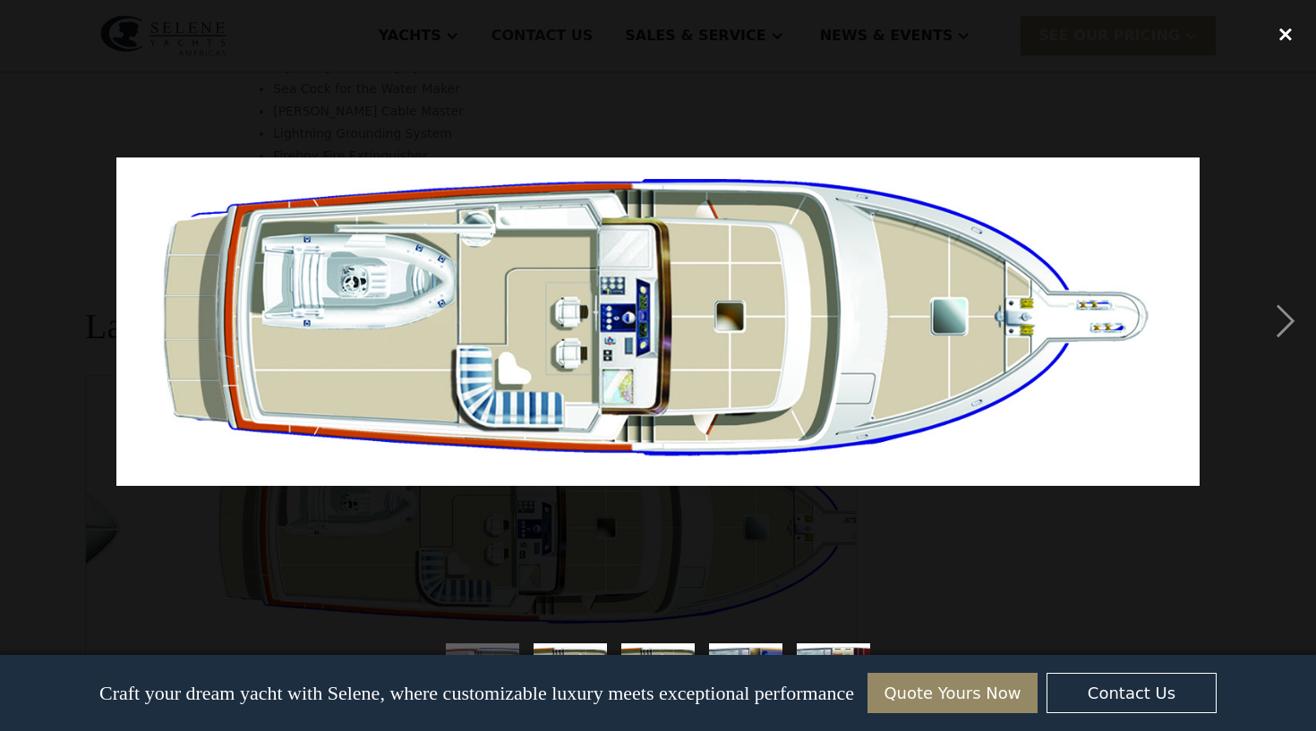
click at [1285, 36] on div "close lightbox" at bounding box center [1285, 33] width 61 height 39
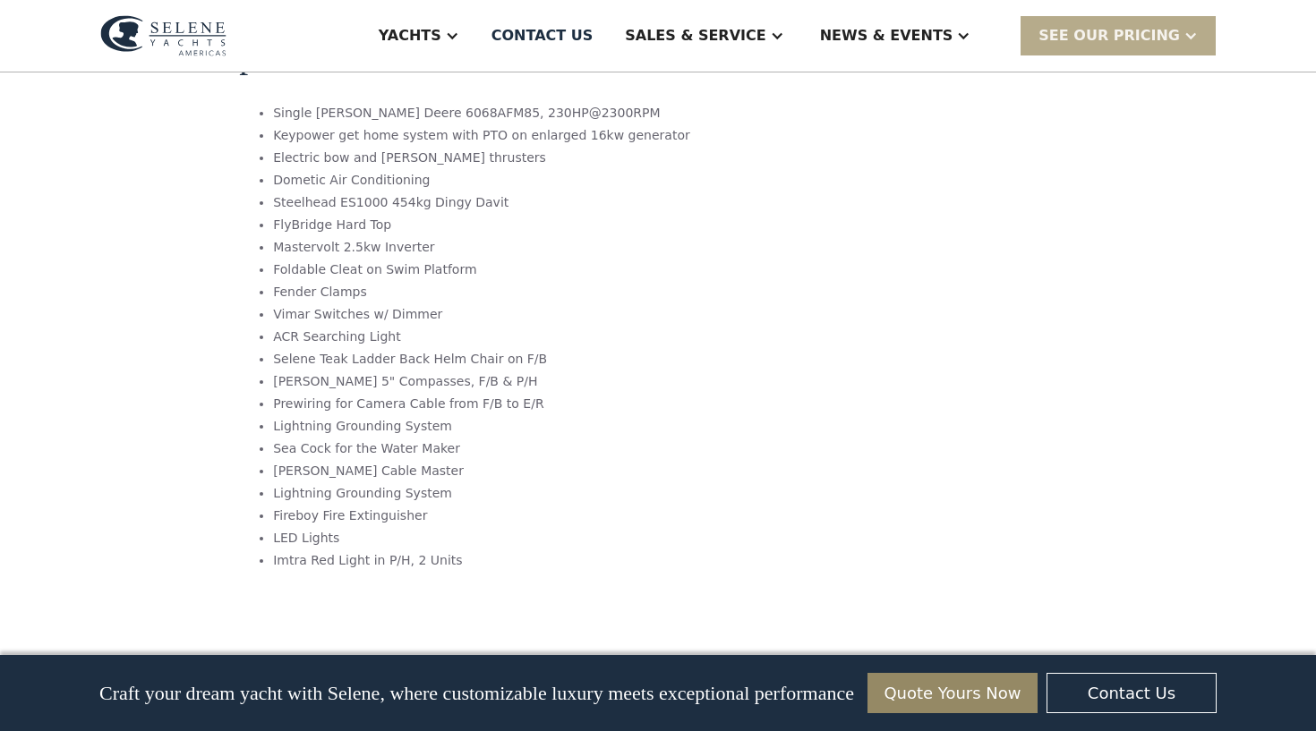
scroll to position [2826, 0]
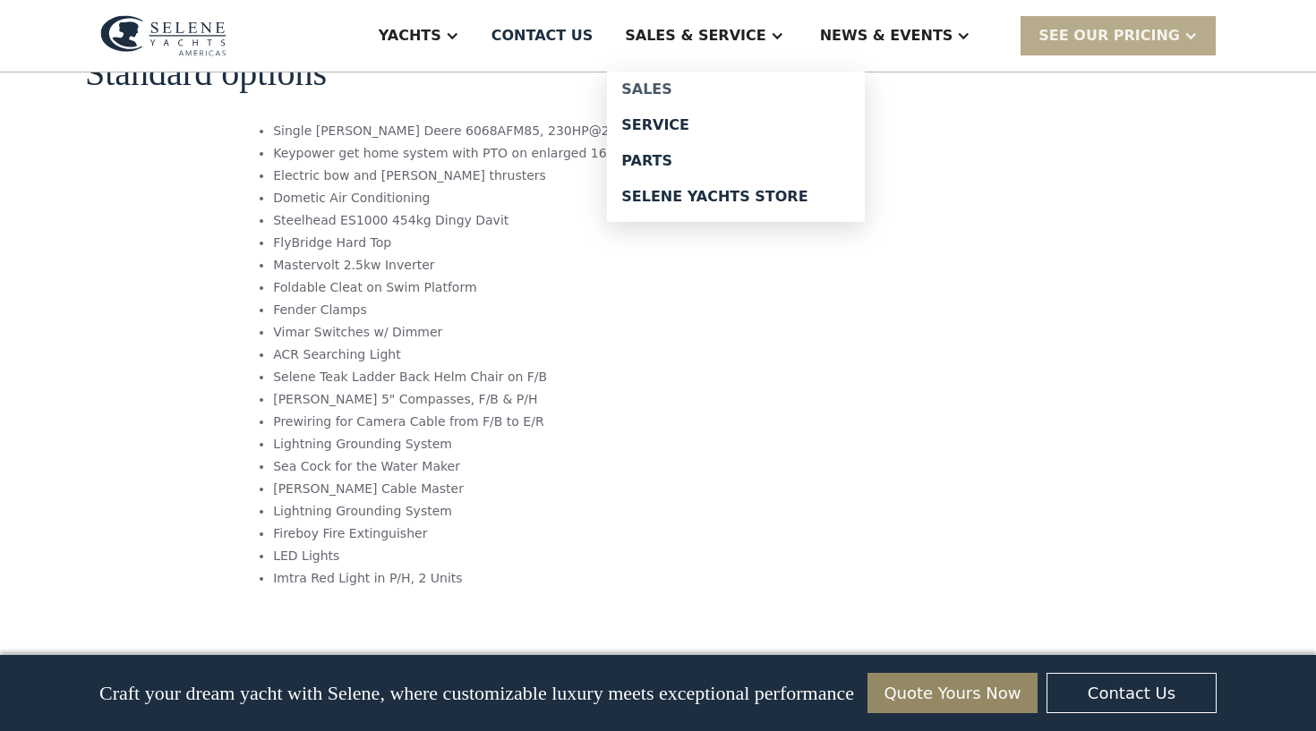
click at [693, 94] on div "Sales" at bounding box center [735, 89] width 229 height 14
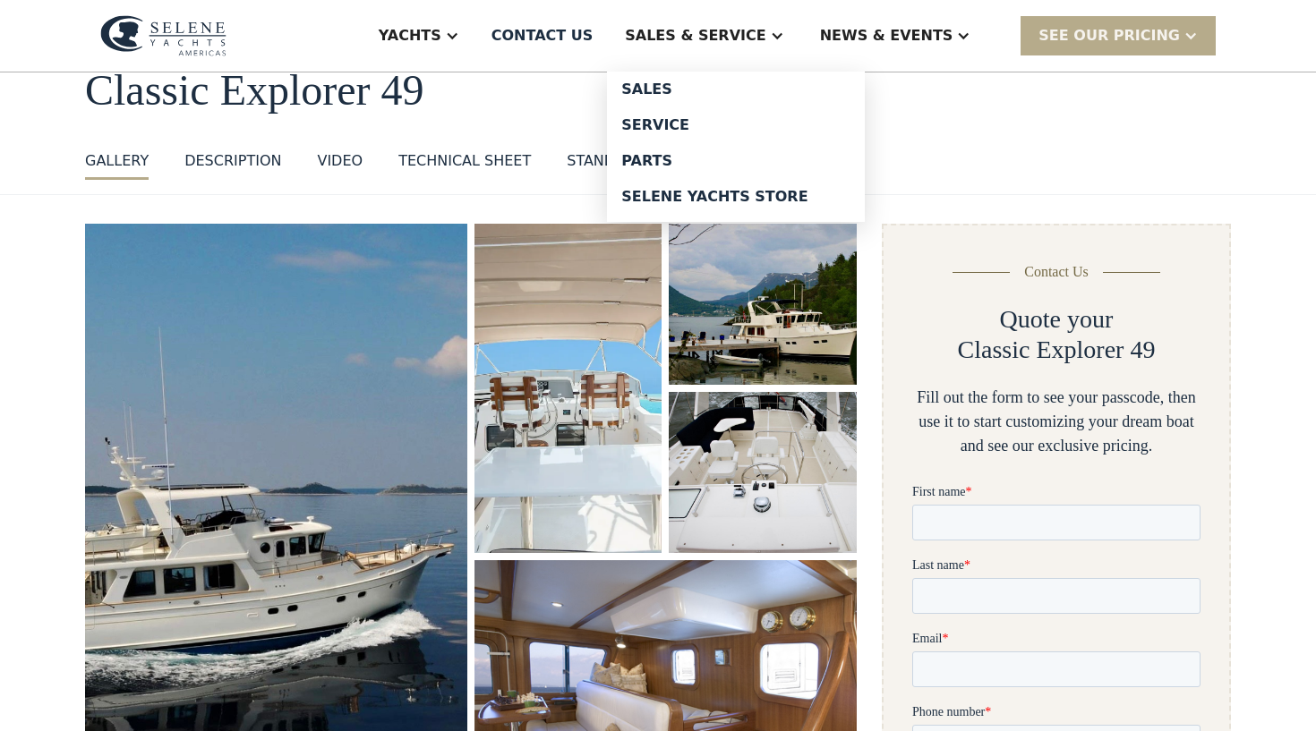
scroll to position [111, 0]
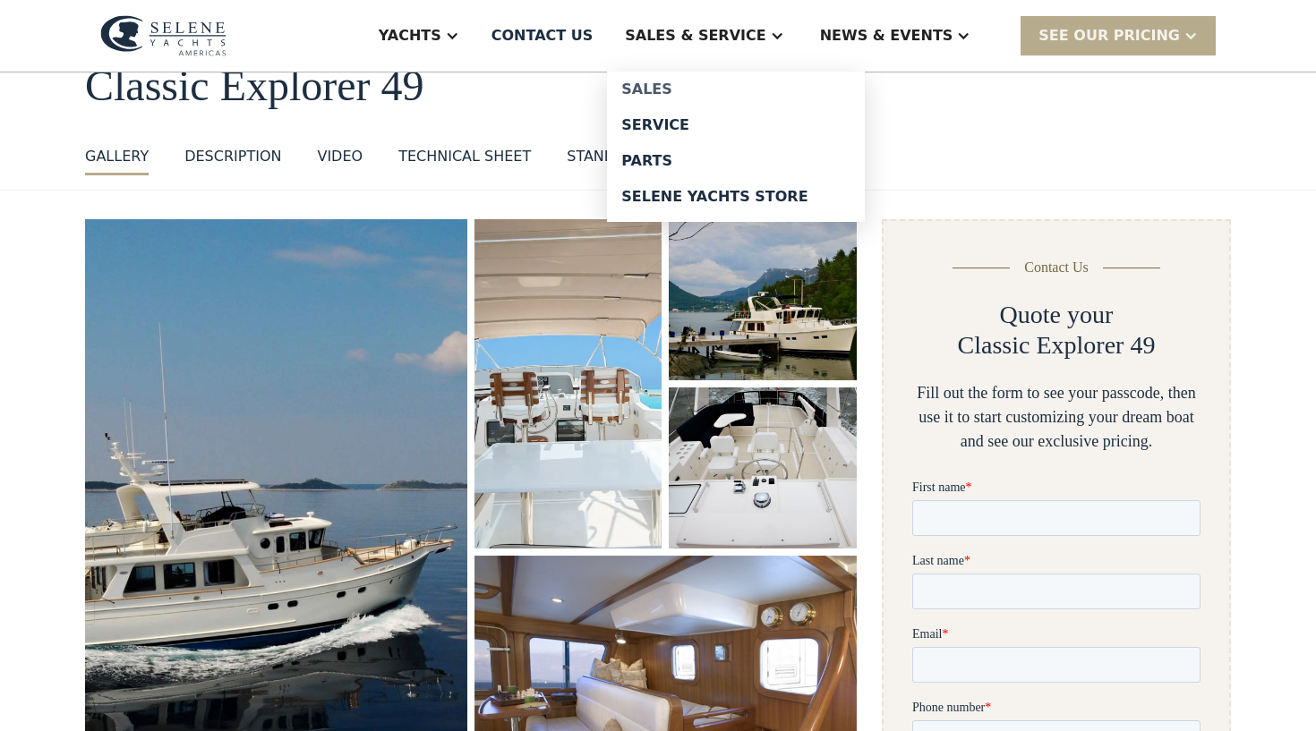
click at [707, 86] on div "Sales" at bounding box center [735, 89] width 229 height 14
